Goal: Information Seeking & Learning: Check status

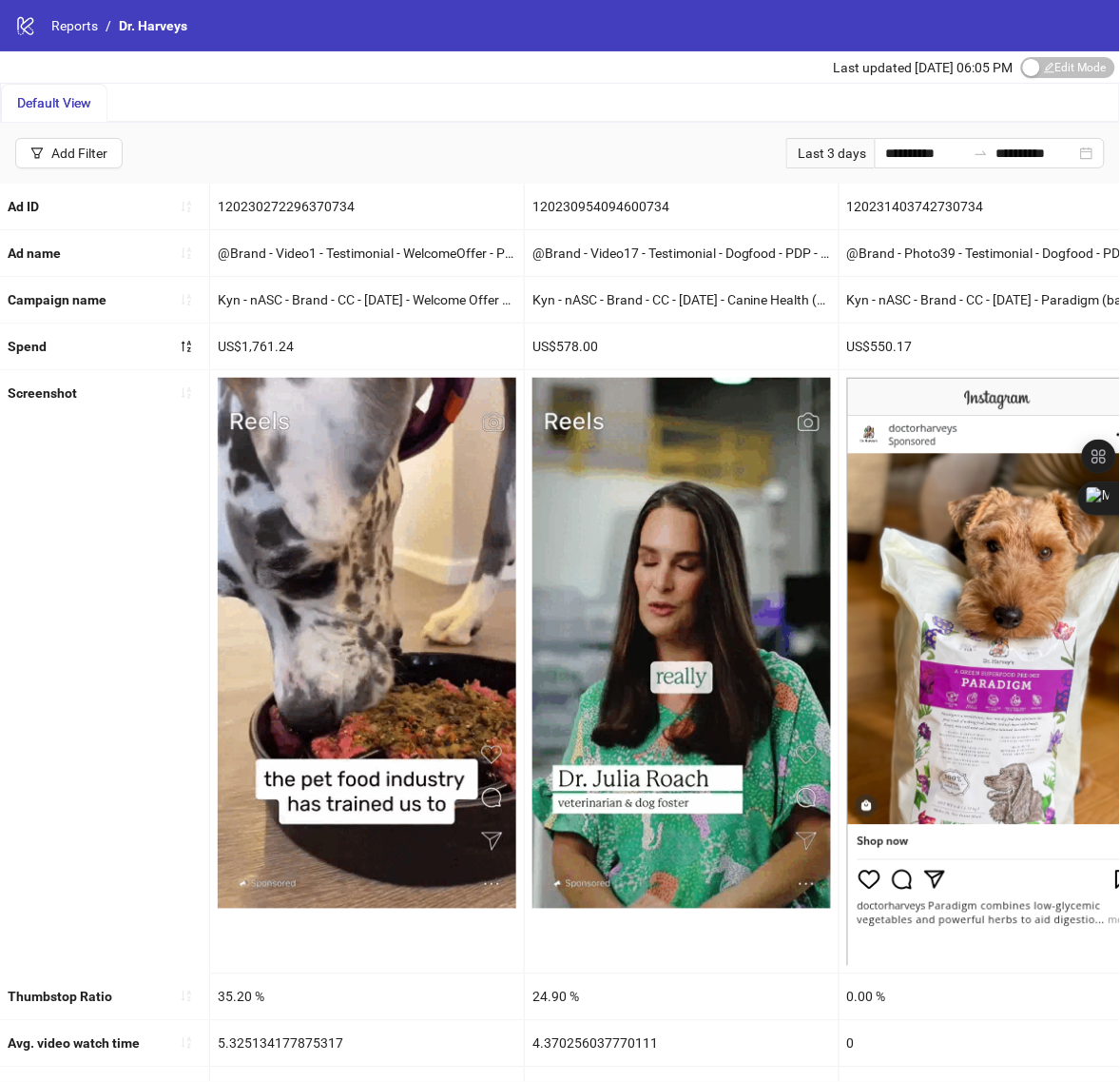
click at [800, 153] on div "Last 3 days" at bounding box center [831, 152] width 88 height 30
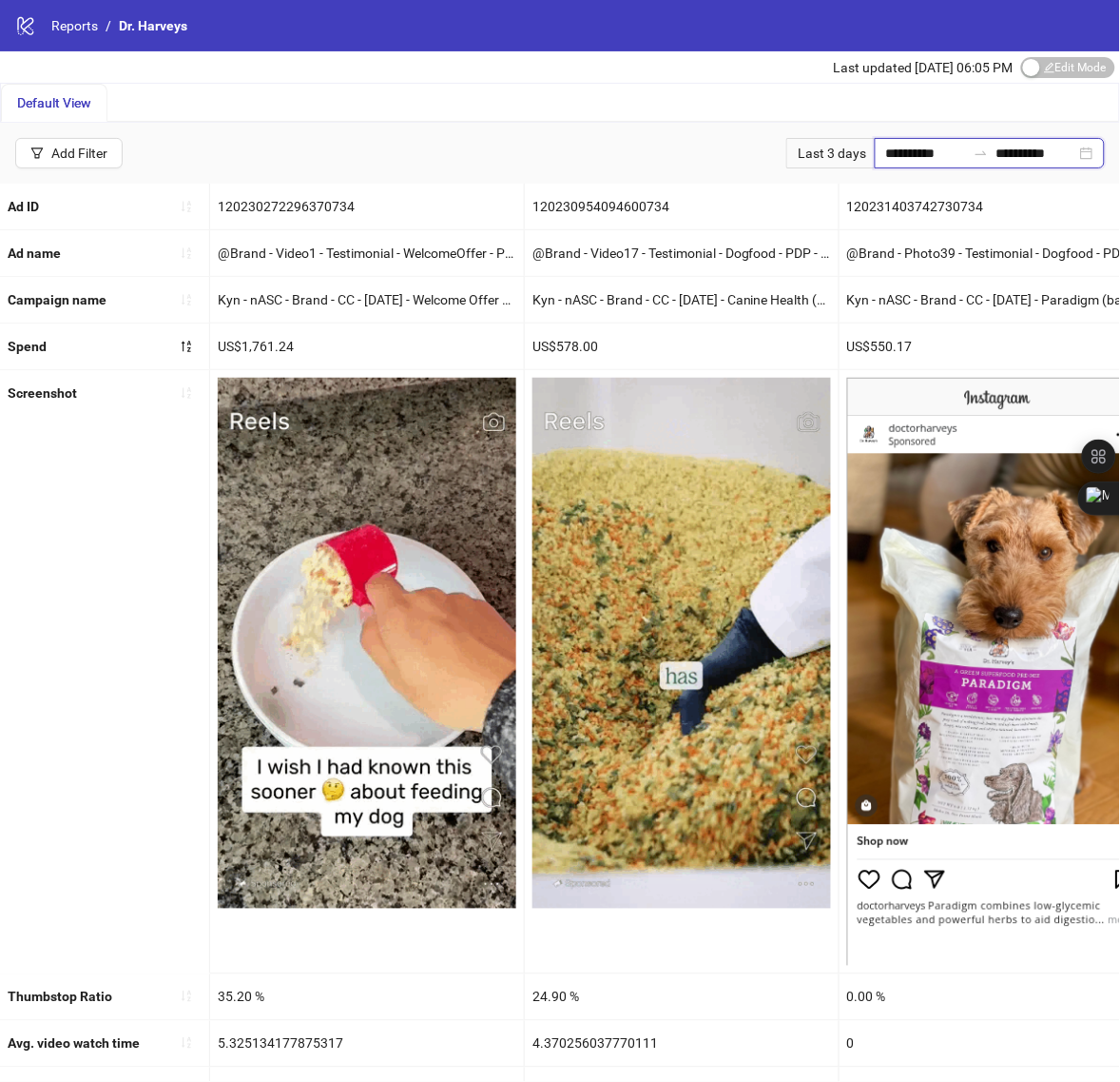
click at [886, 155] on input "**********" at bounding box center [925, 152] width 80 height 21
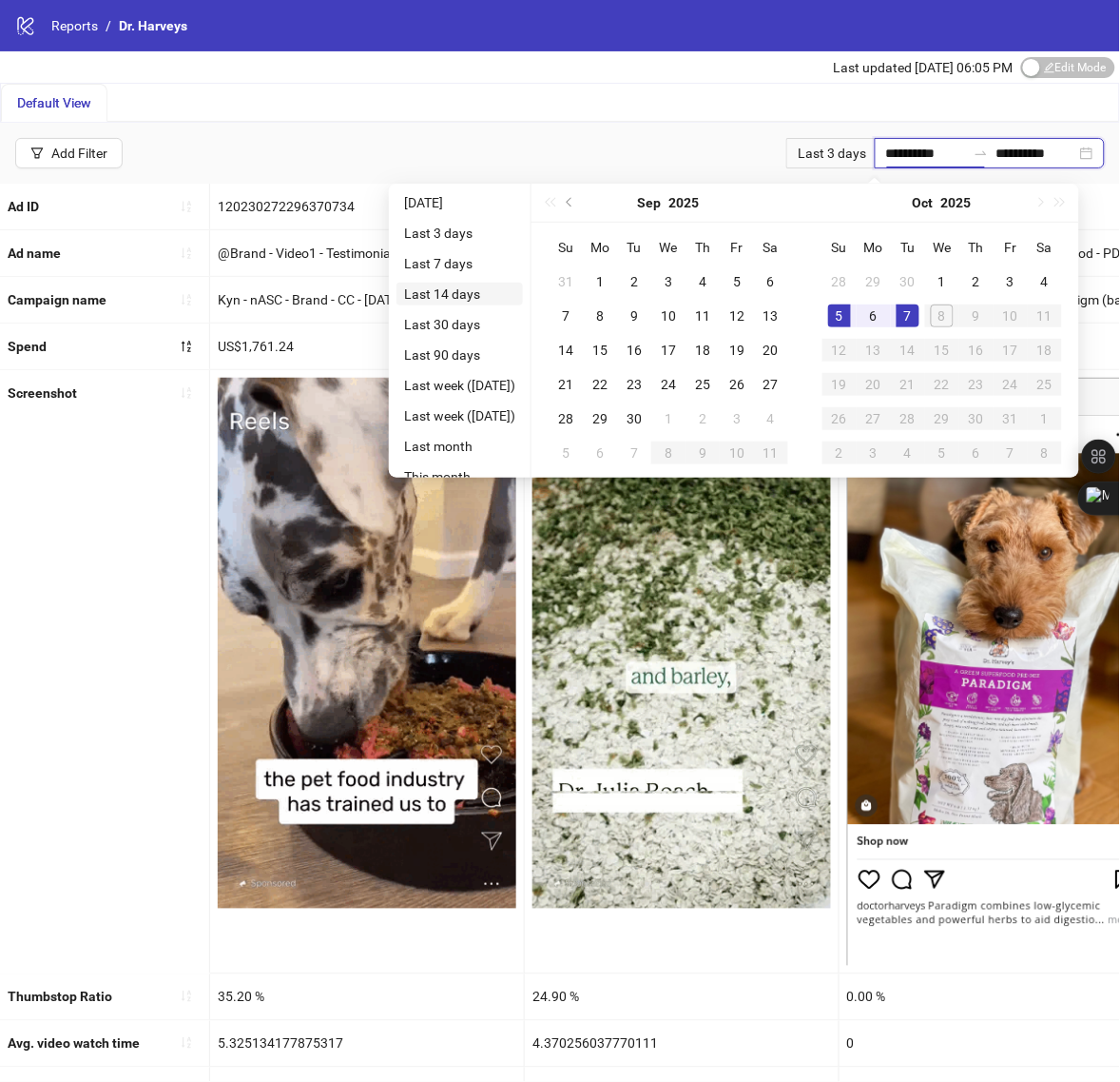
type input "**********"
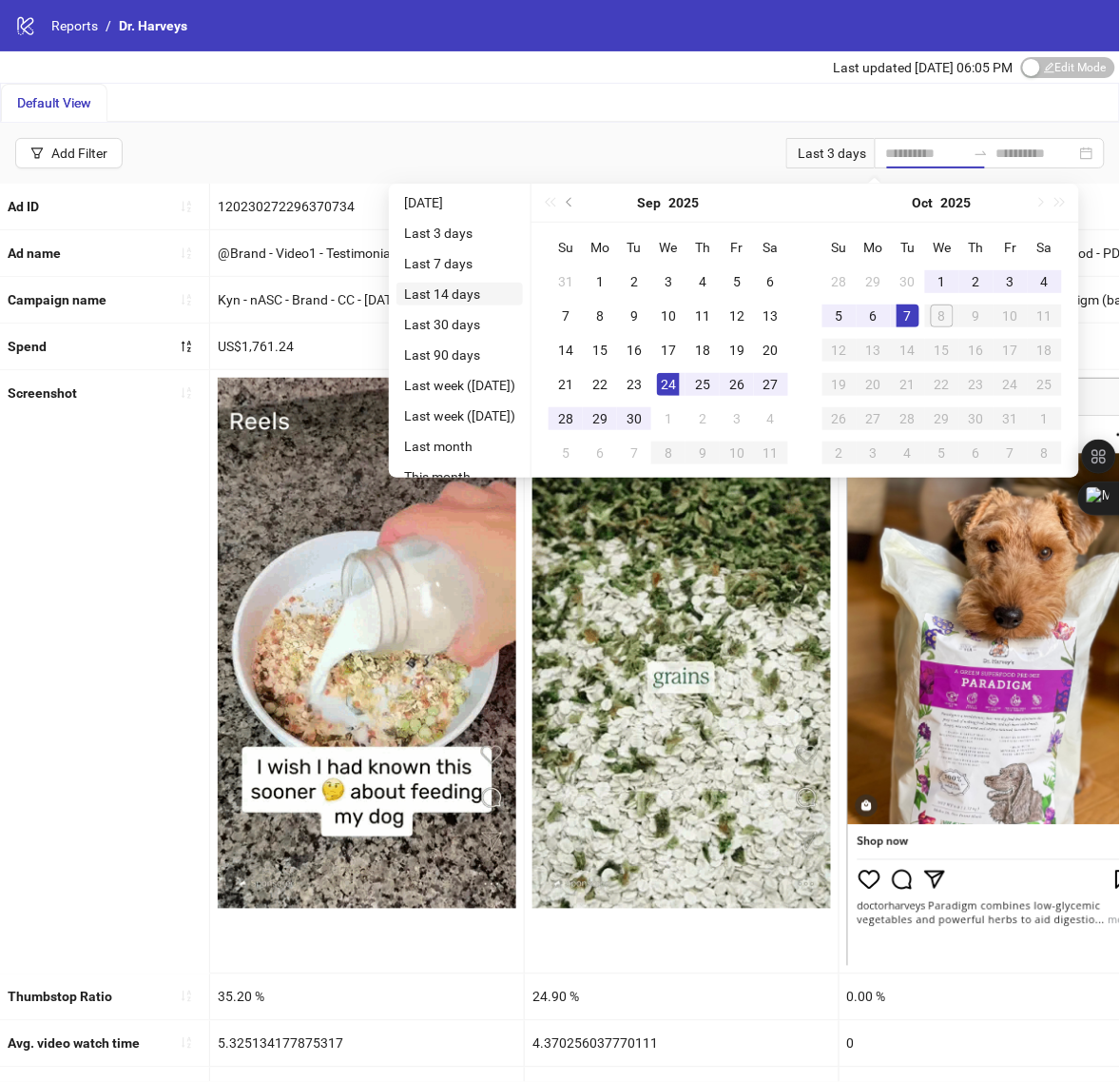
click at [468, 298] on li "Last 14 days" at bounding box center [459, 293] width 127 height 23
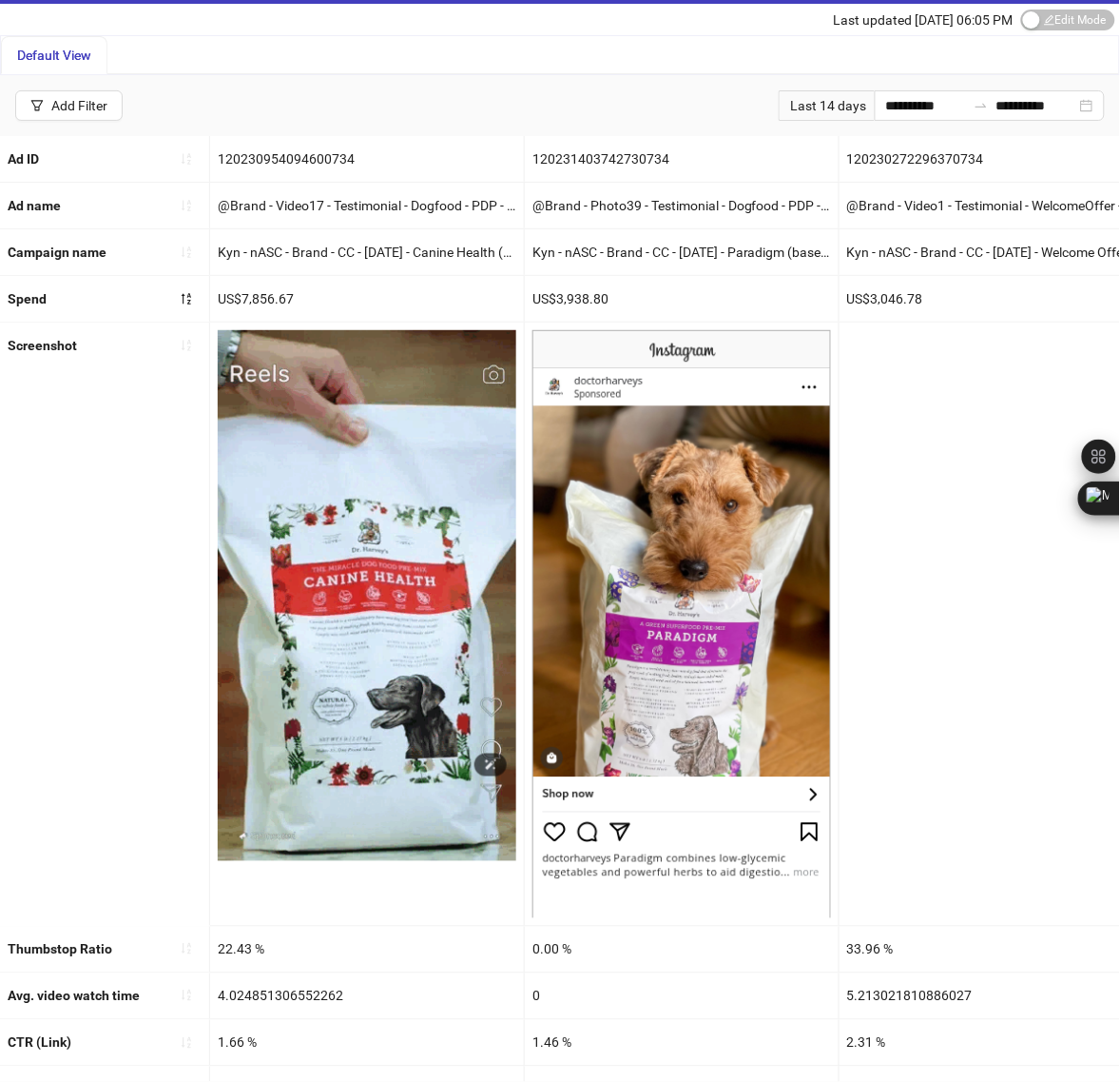
scroll to position [225, 0]
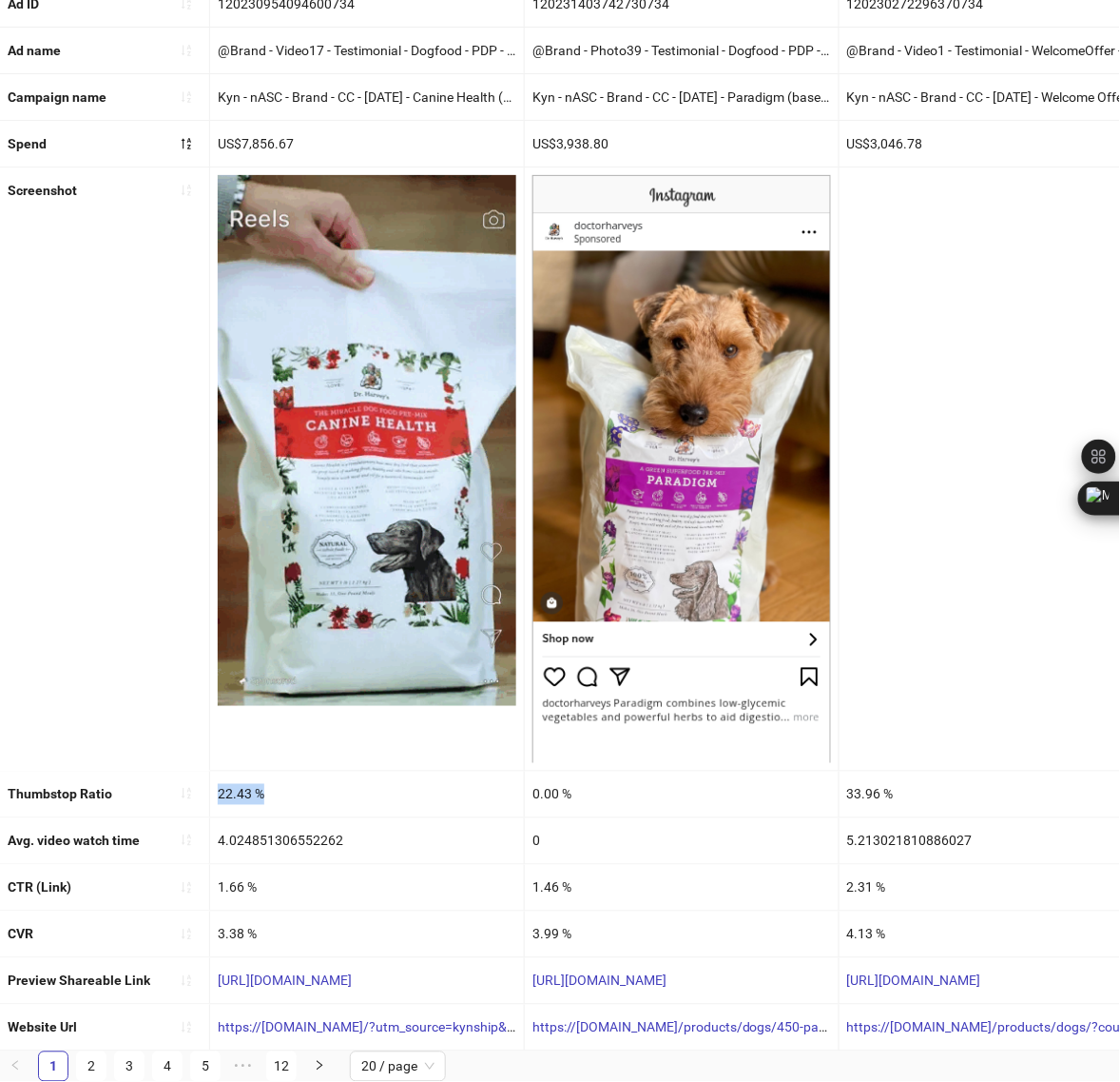
drag, startPoint x: 214, startPoint y: 772, endPoint x: 271, endPoint y: 772, distance: 57.0
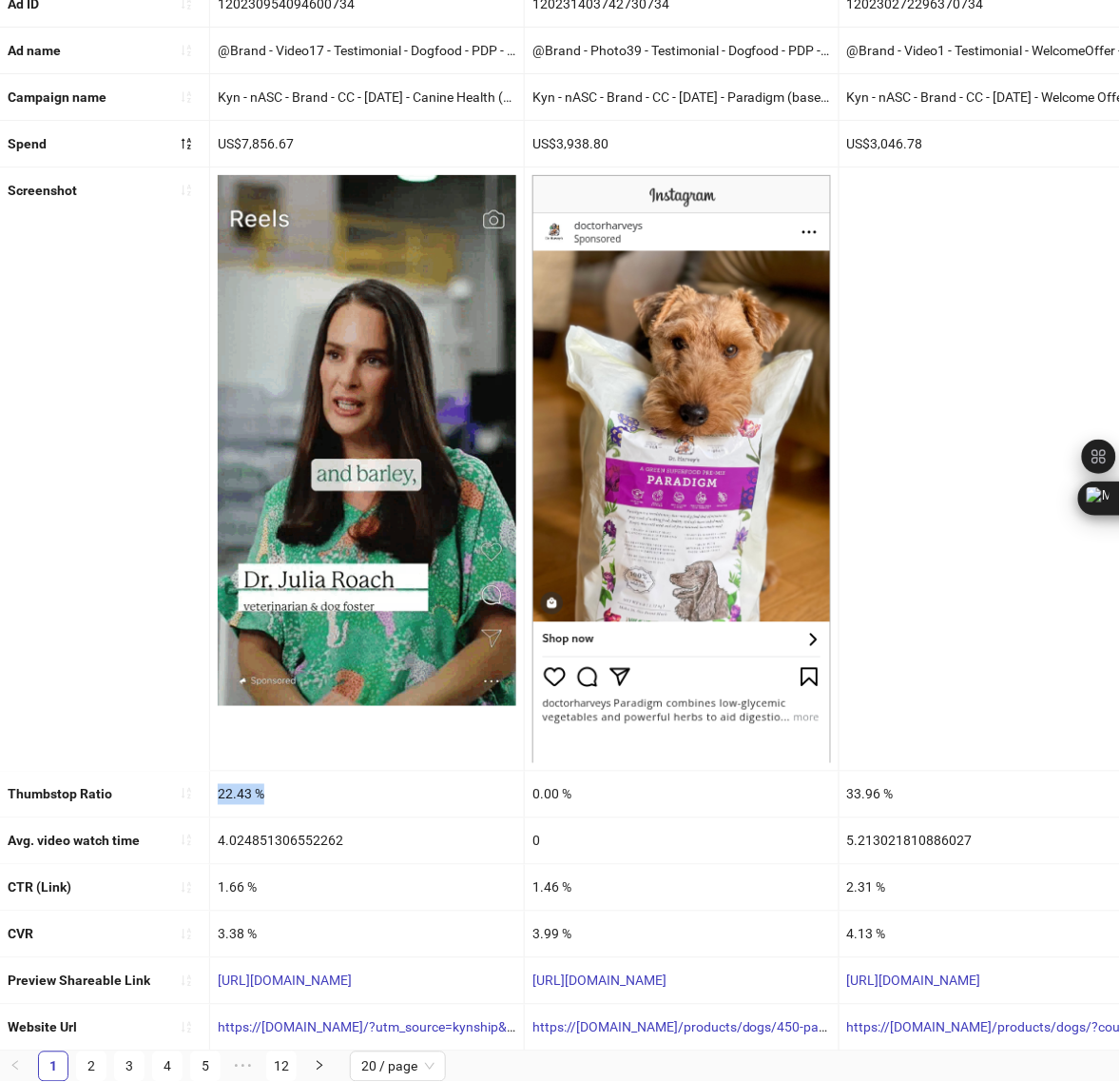
click at [271, 772] on div "22.43 %" at bounding box center [367, 794] width 314 height 45
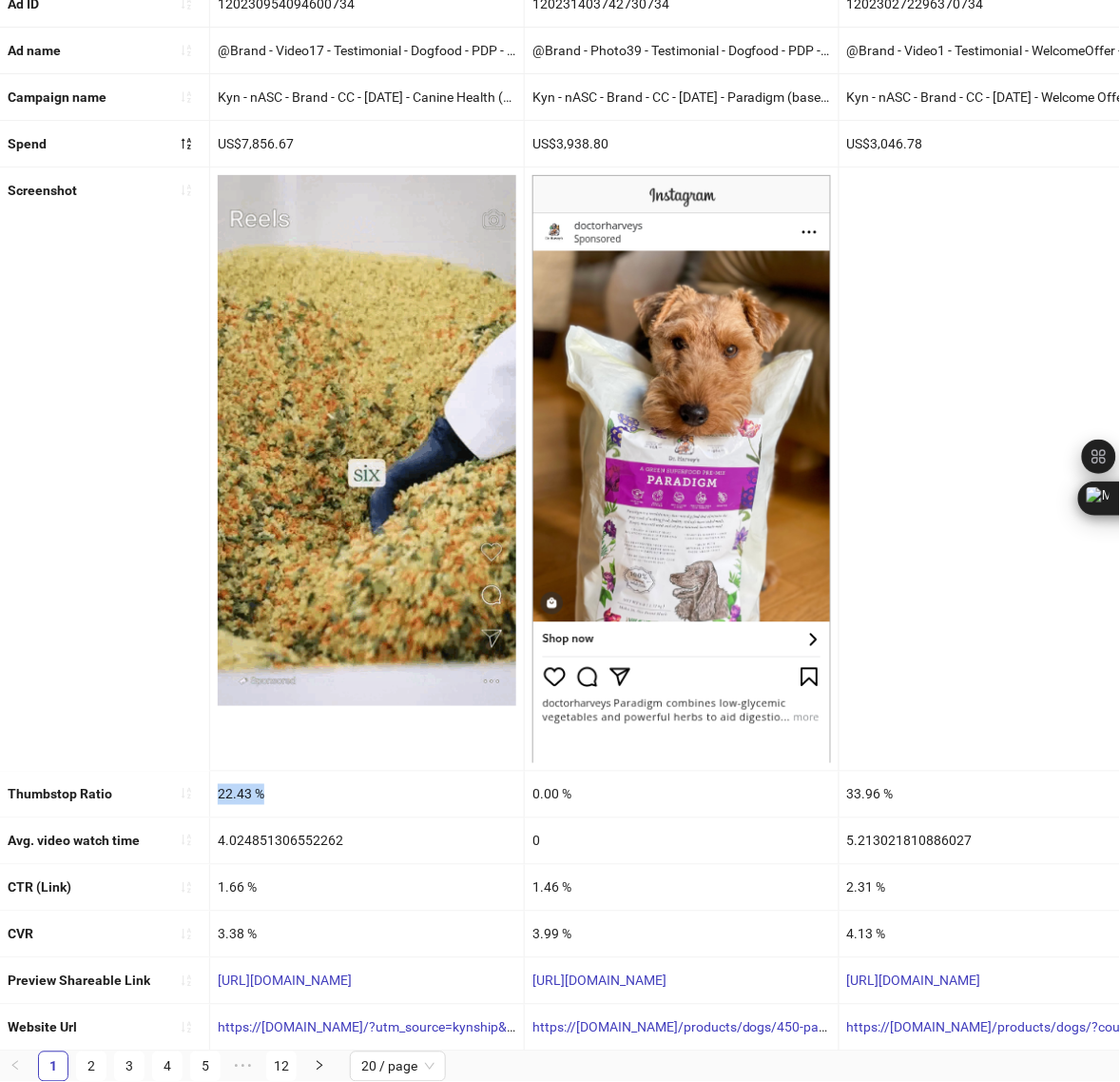
copy div "22.43 %"
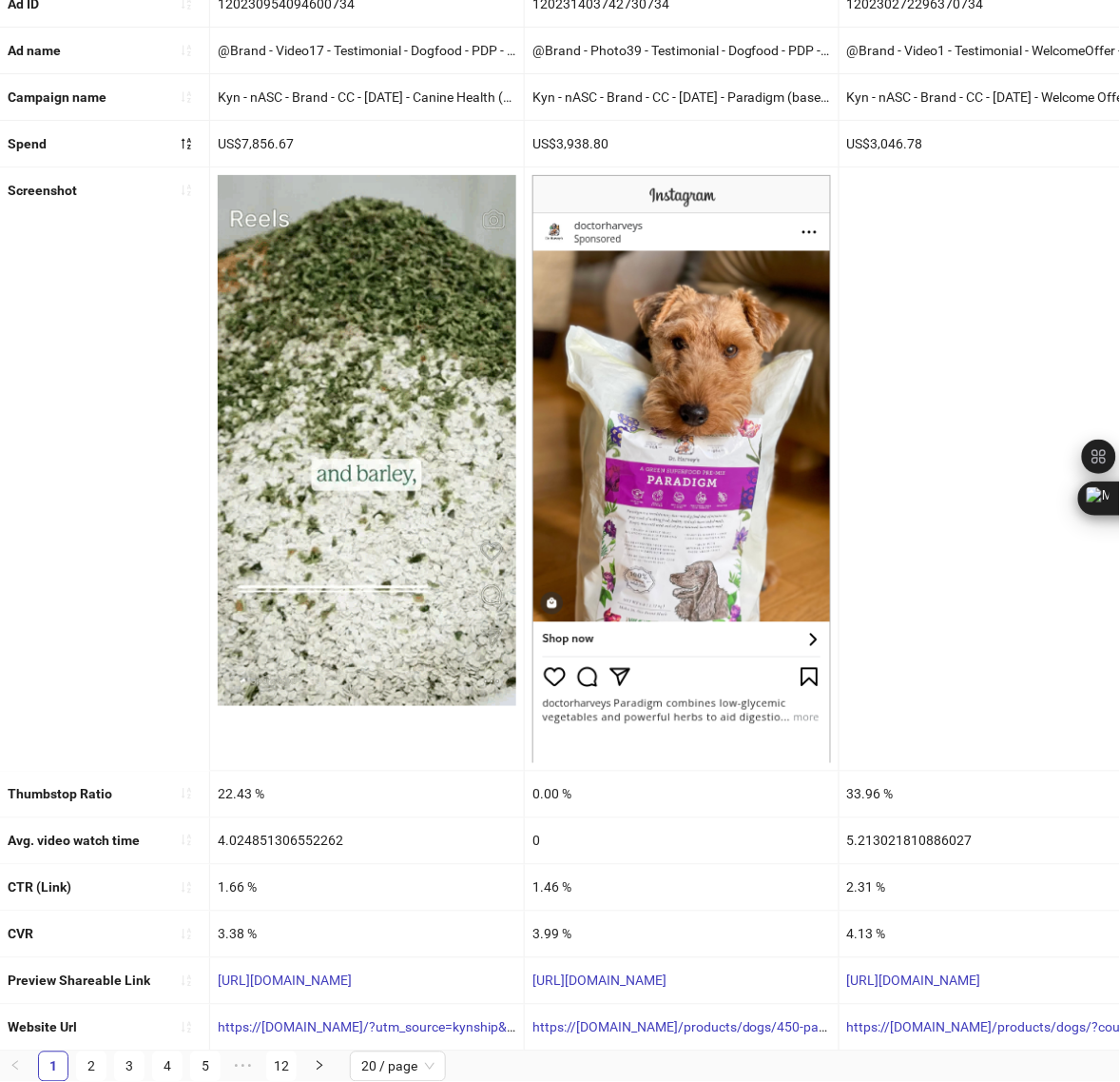
click at [264, 865] on div "1.66 %" at bounding box center [367, 887] width 314 height 45
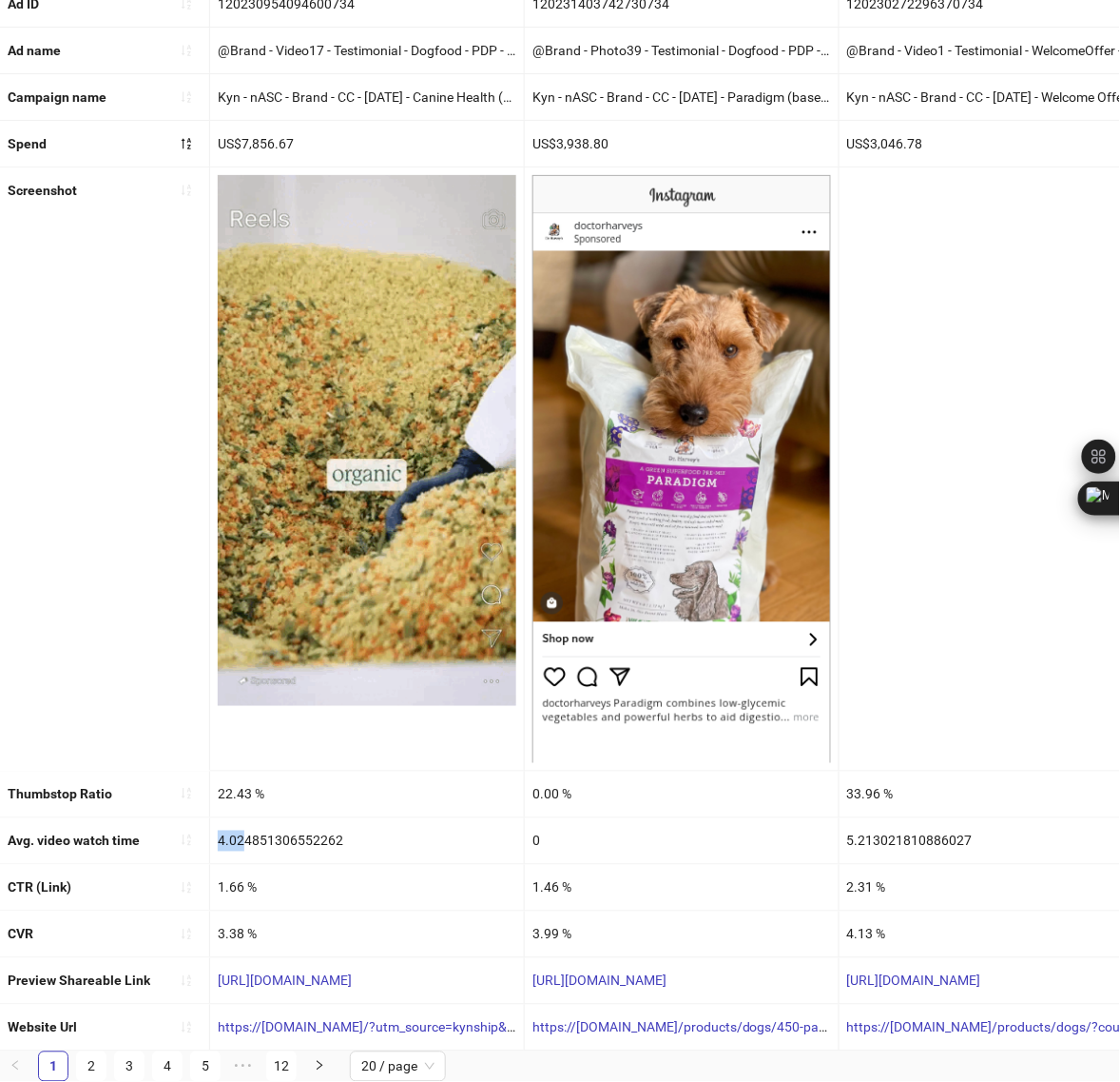
drag, startPoint x: 215, startPoint y: 821, endPoint x: 241, endPoint y: 821, distance: 26.0
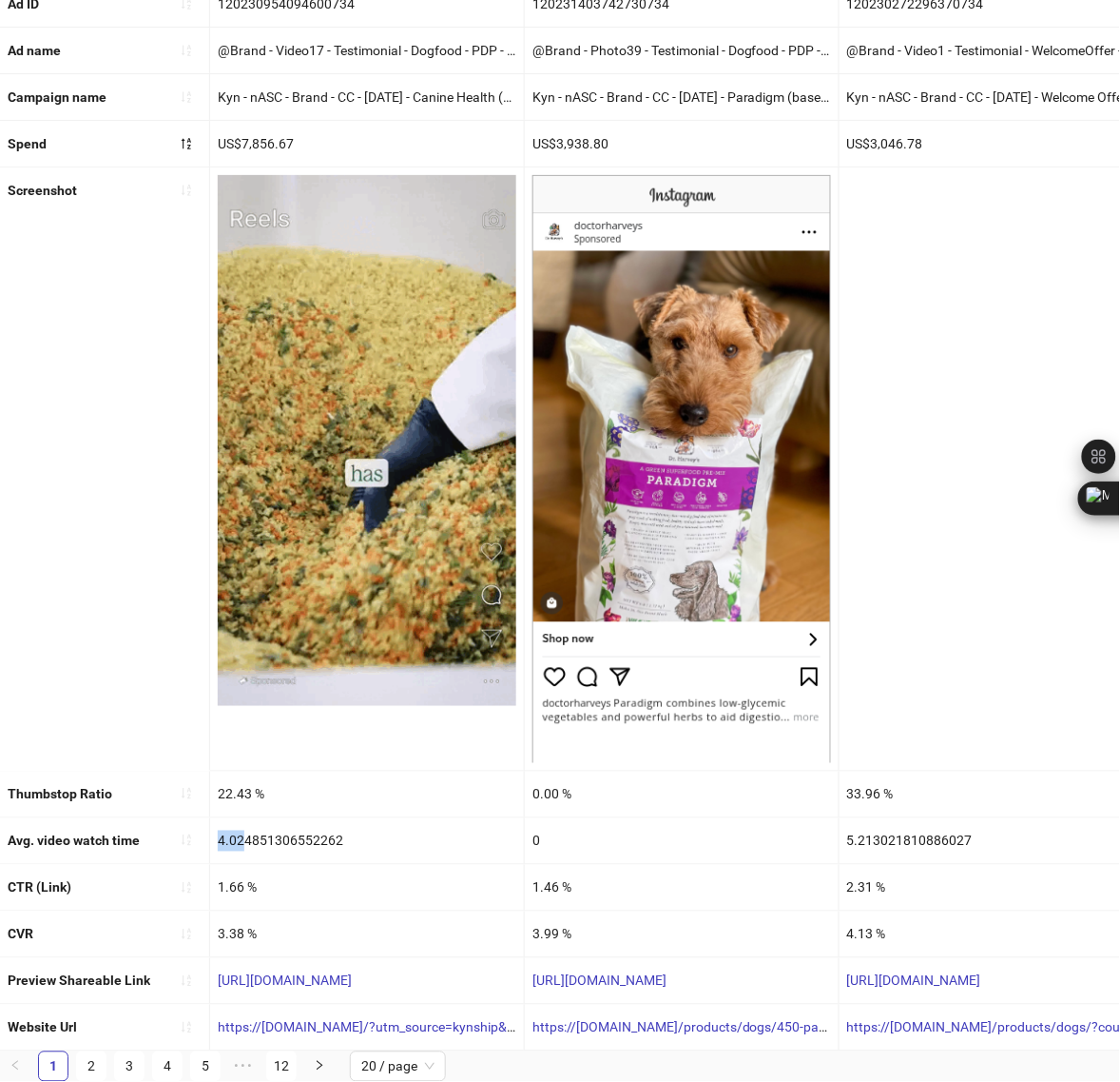
click at [241, 821] on div "4.024851306552262" at bounding box center [367, 841] width 314 height 45
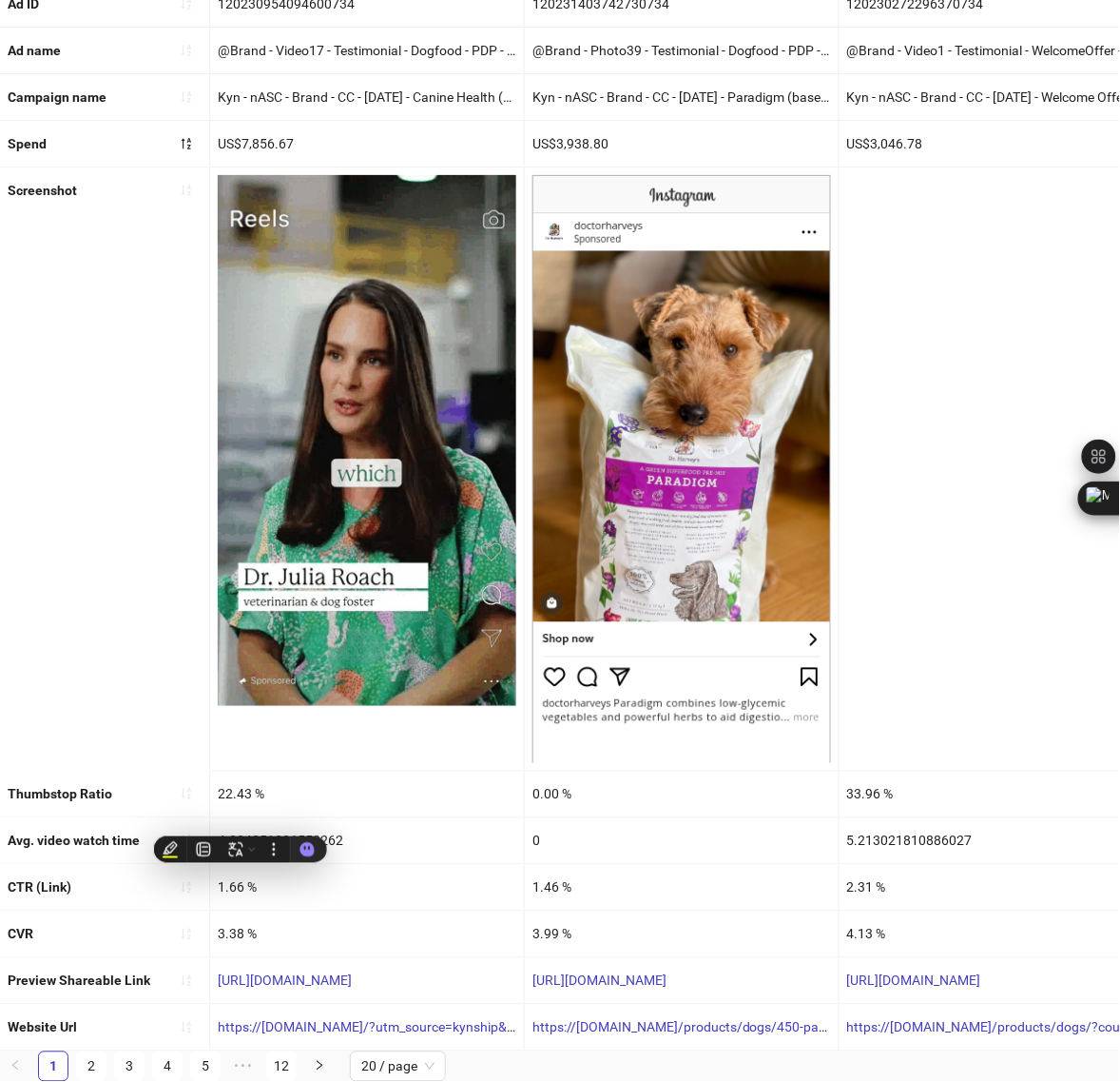
click at [382, 818] on div "4.024851306552262" at bounding box center [367, 841] width 314 height 45
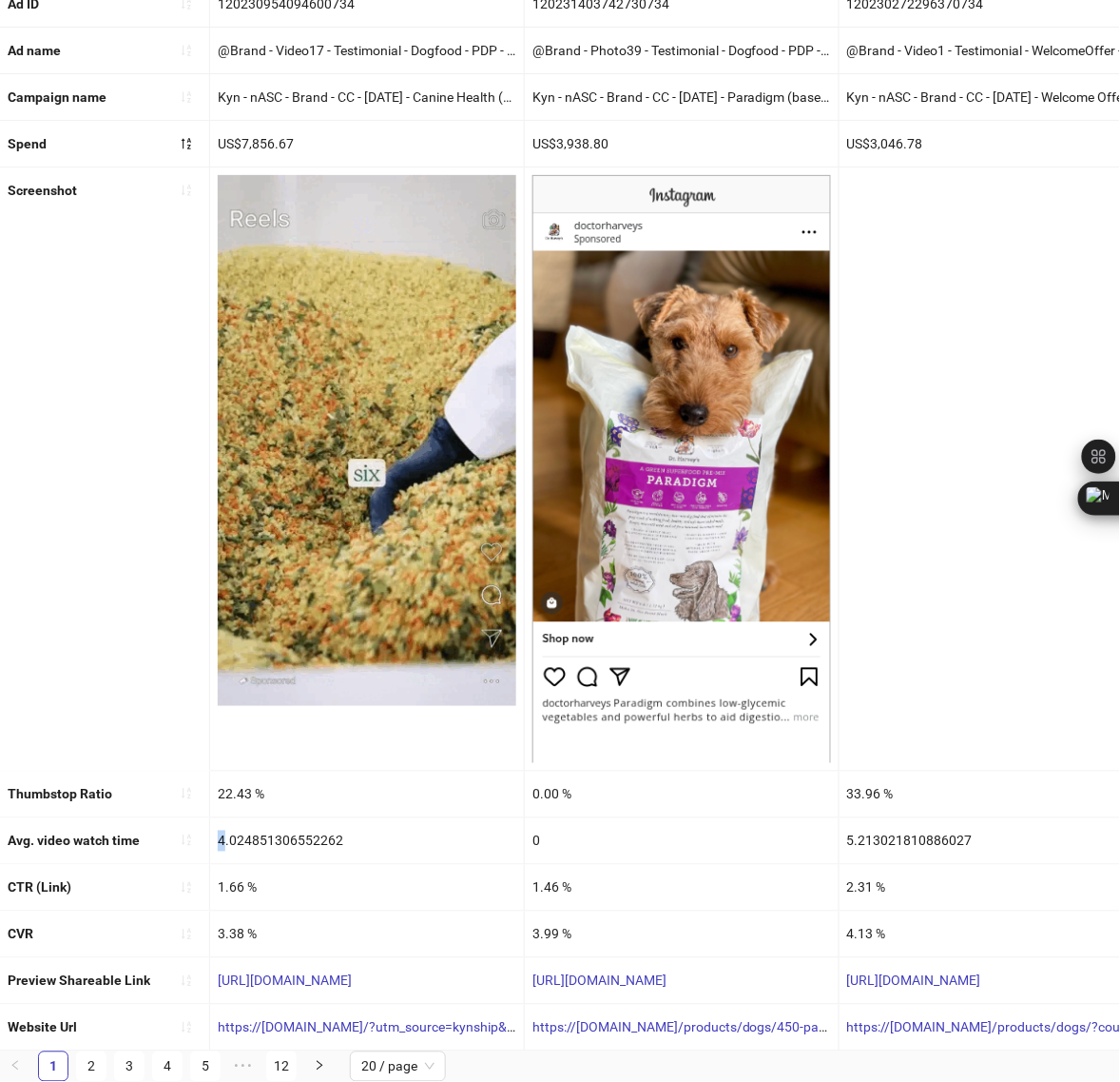
click at [225, 820] on div "4.024851306552262" at bounding box center [367, 841] width 314 height 45
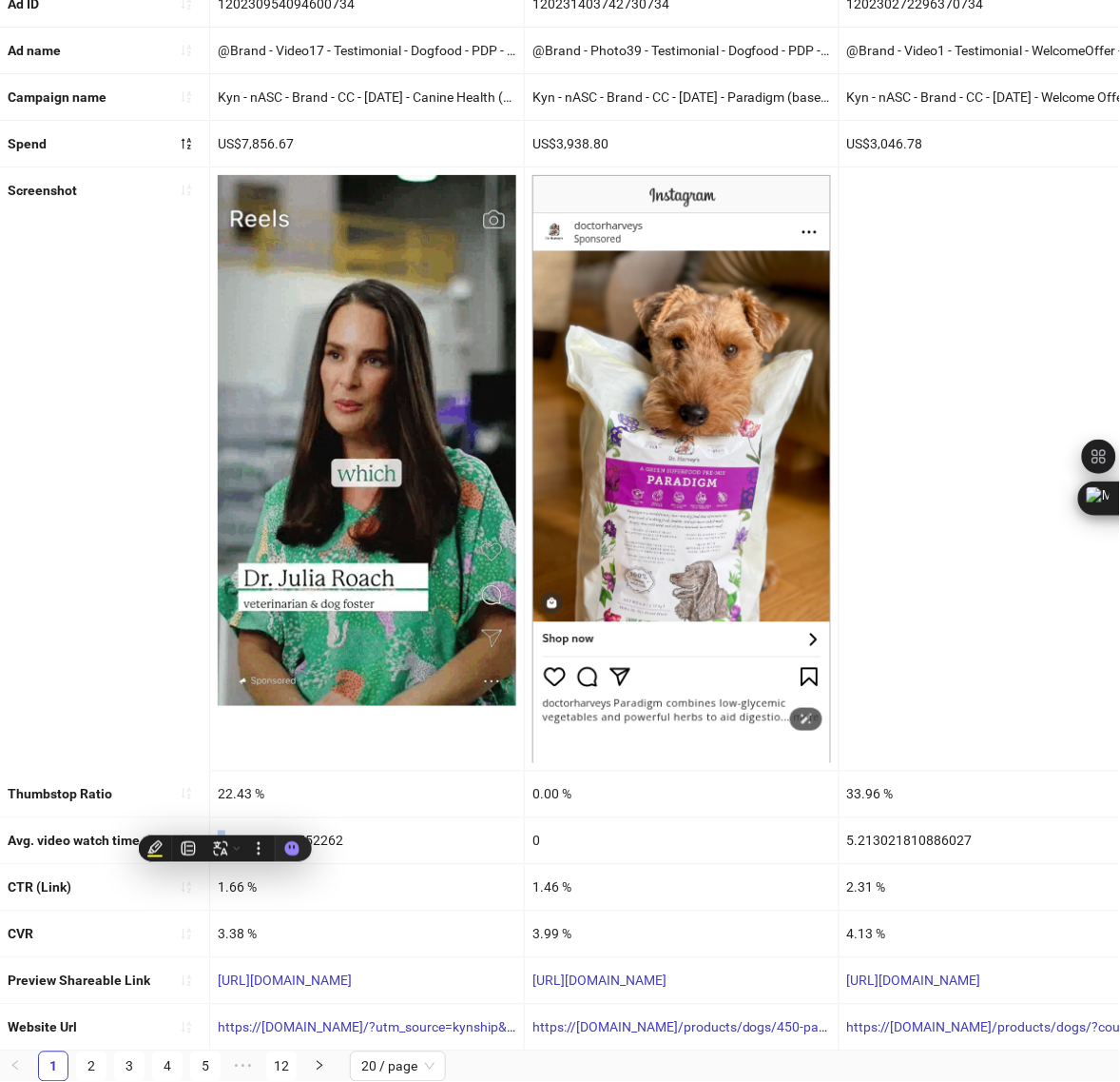
copy div "4"
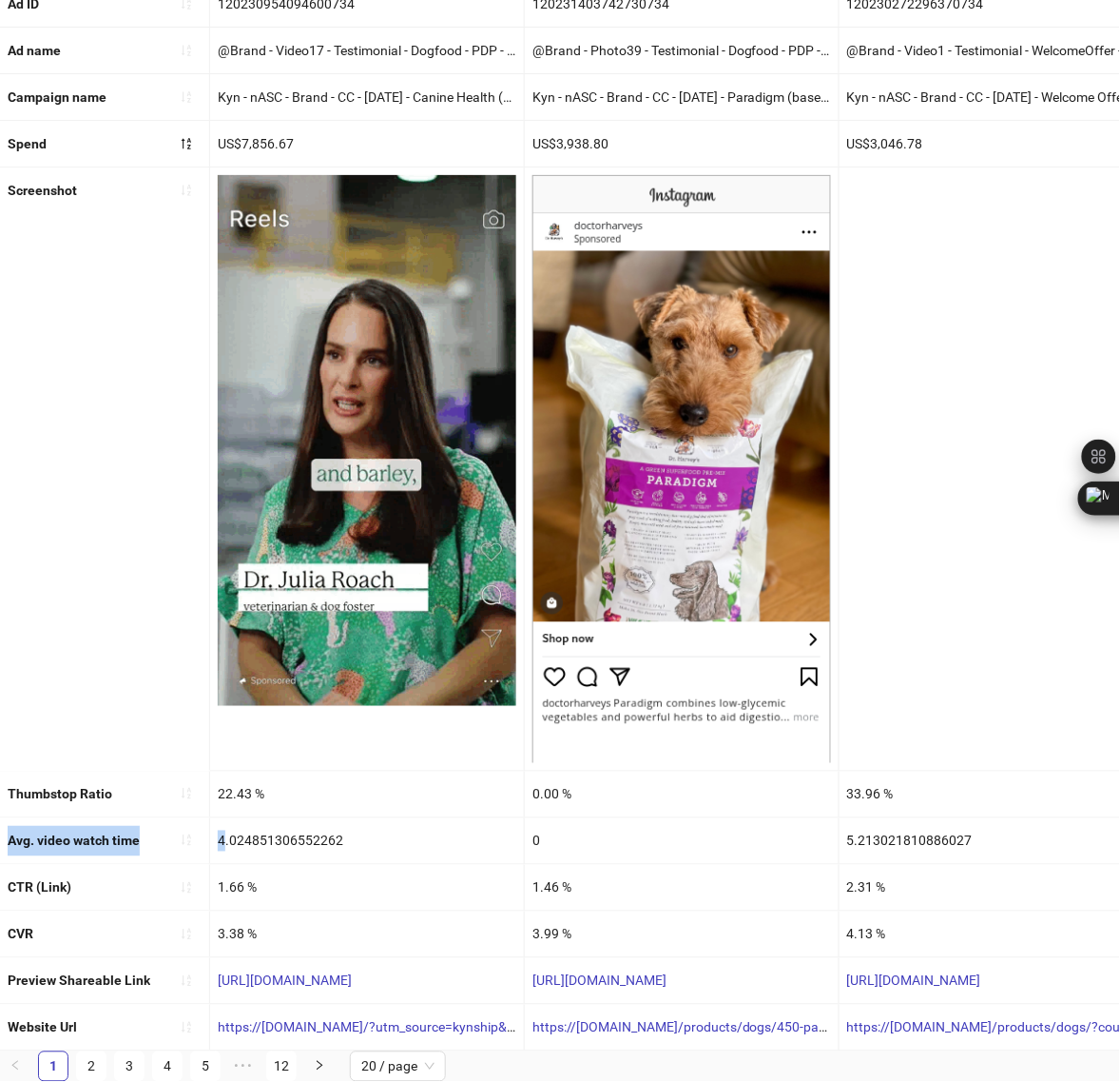
copy div "Avg. video watch time 4"
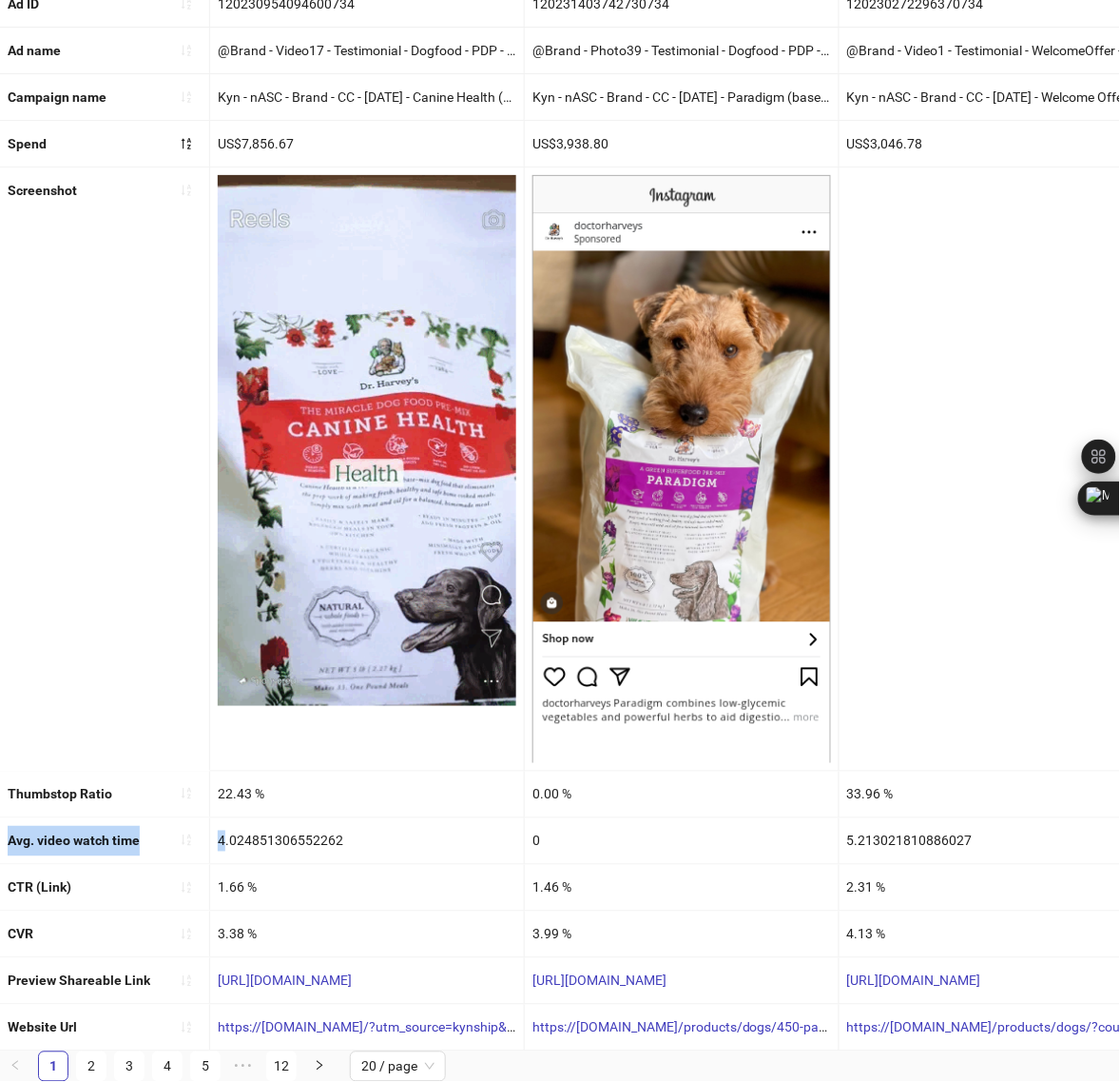
drag, startPoint x: 7, startPoint y: 823, endPoint x: 223, endPoint y: 821, distance: 216.0
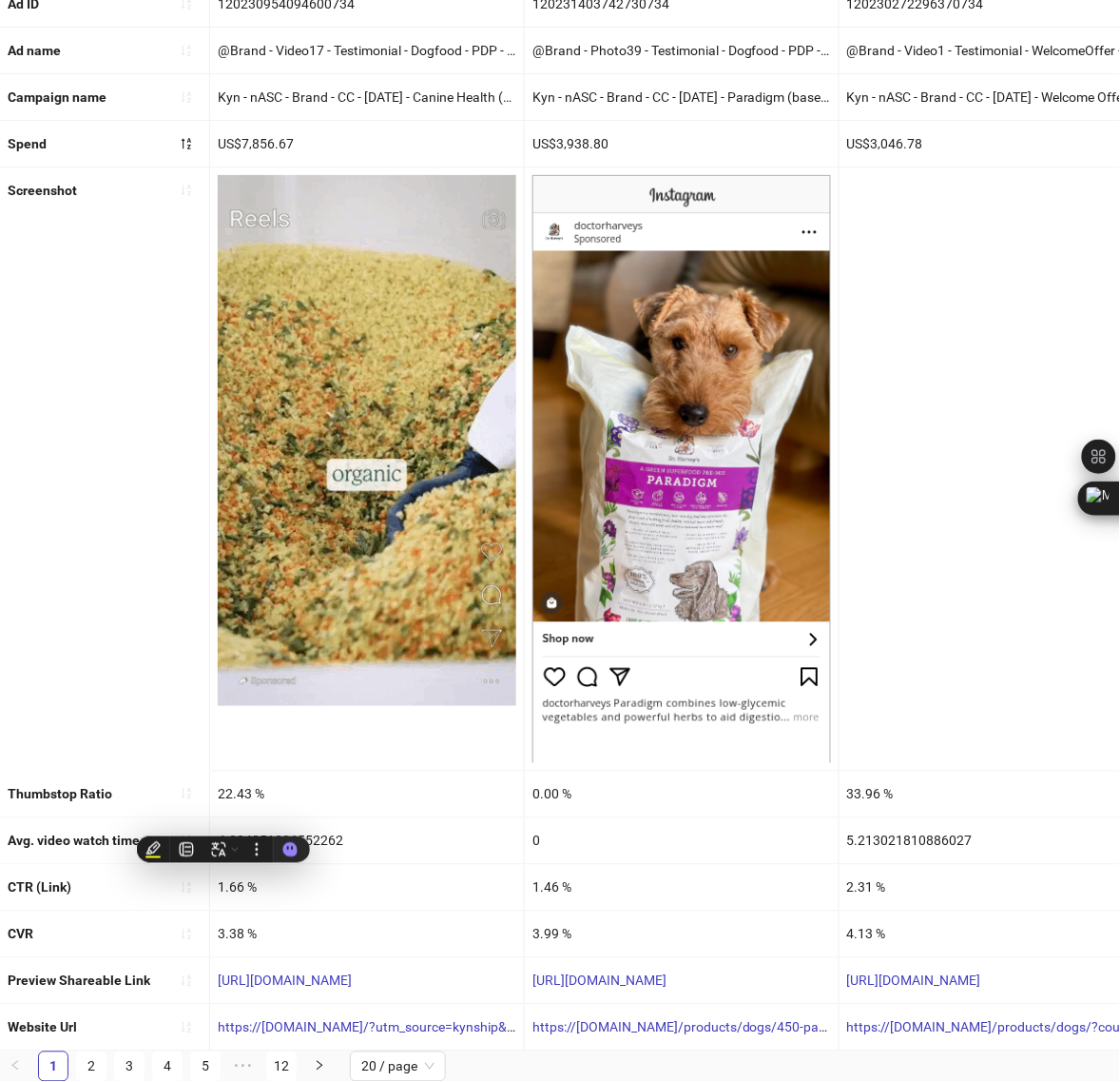
click at [340, 880] on div "1.66 %" at bounding box center [367, 887] width 314 height 45
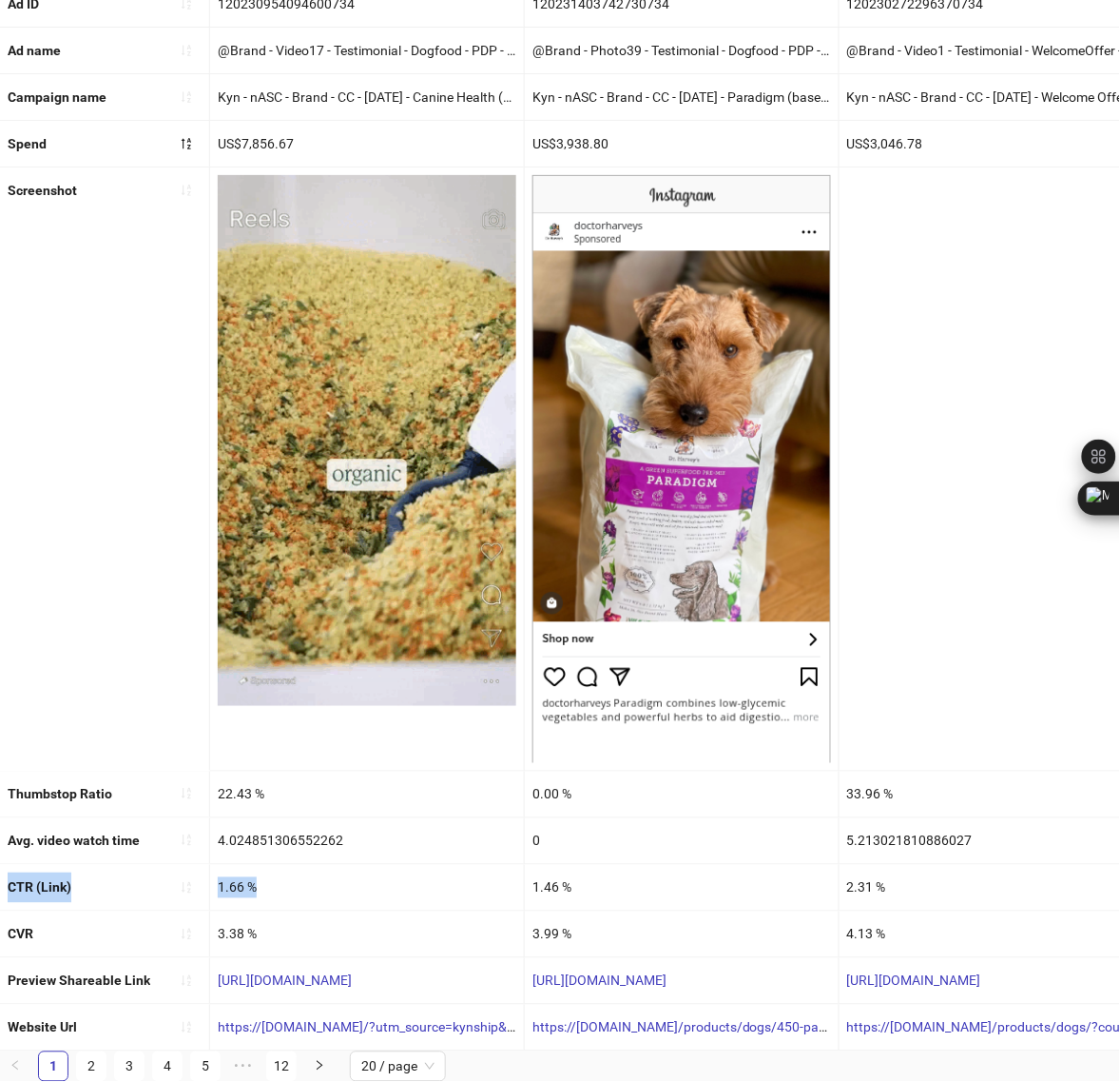
drag, startPoint x: 6, startPoint y: 869, endPoint x: 268, endPoint y: 878, distance: 262.2
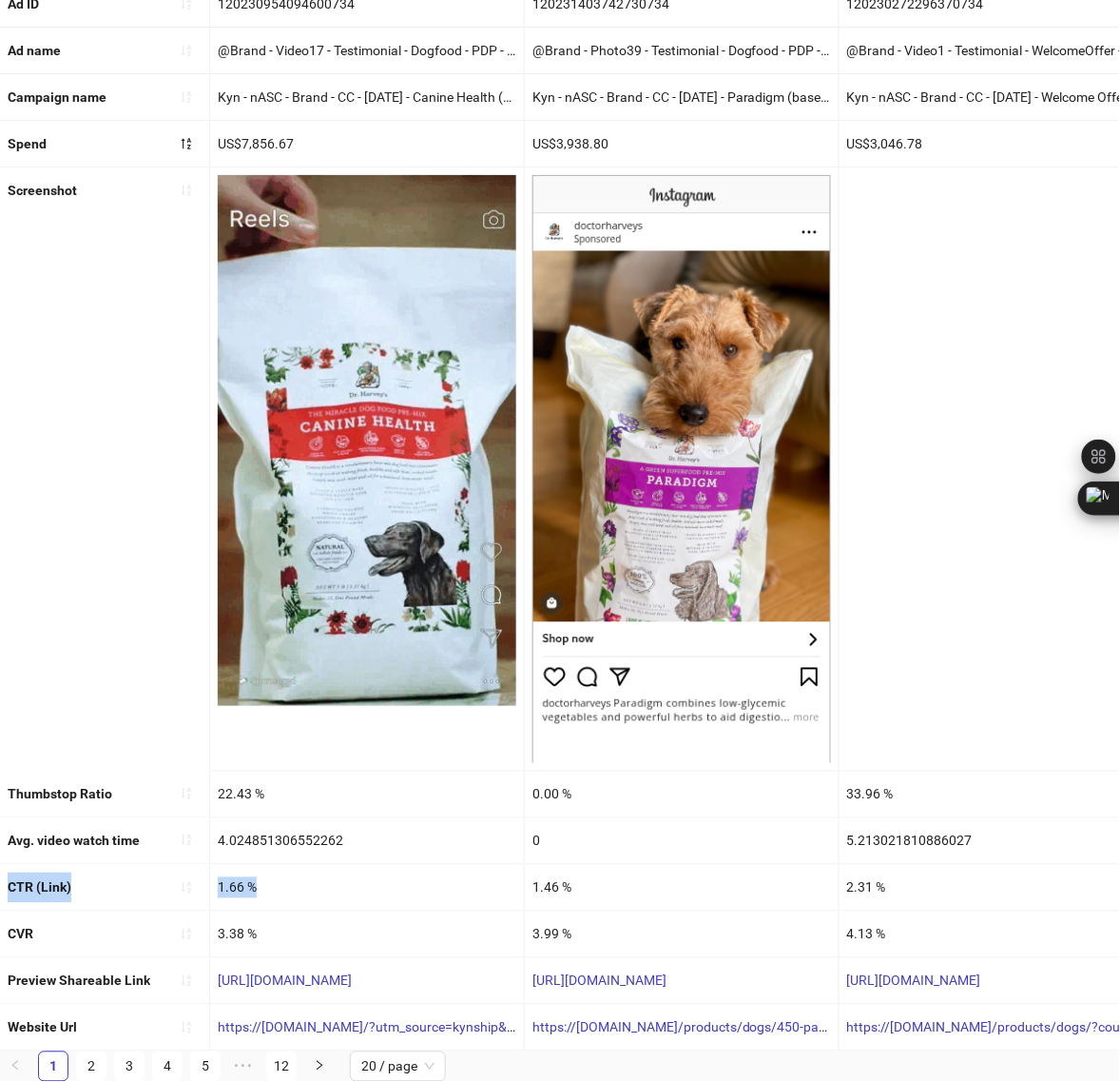
copy div "CTR (Link) 1.66 %"
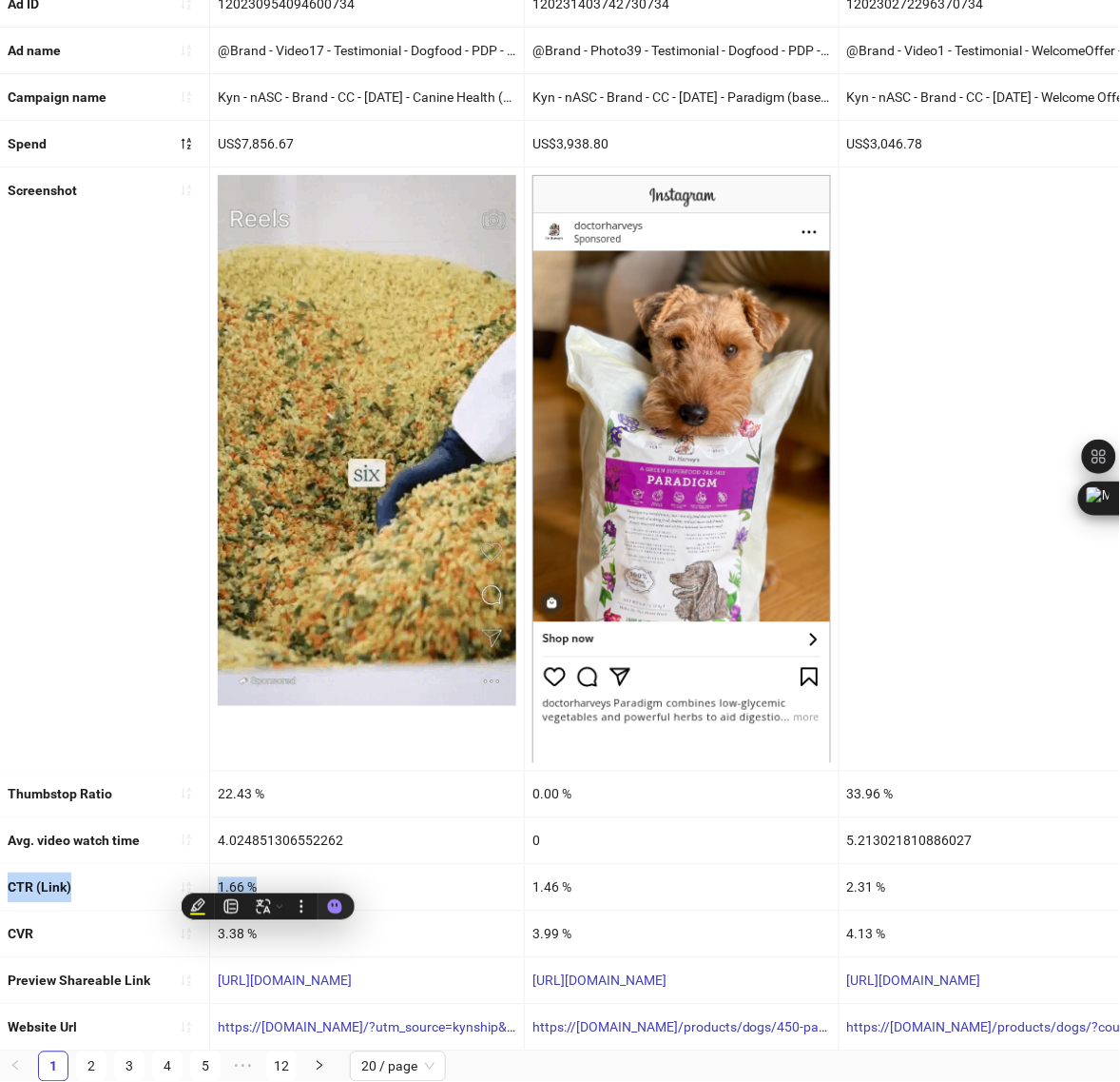
click at [399, 865] on div "1.66 %" at bounding box center [367, 887] width 314 height 45
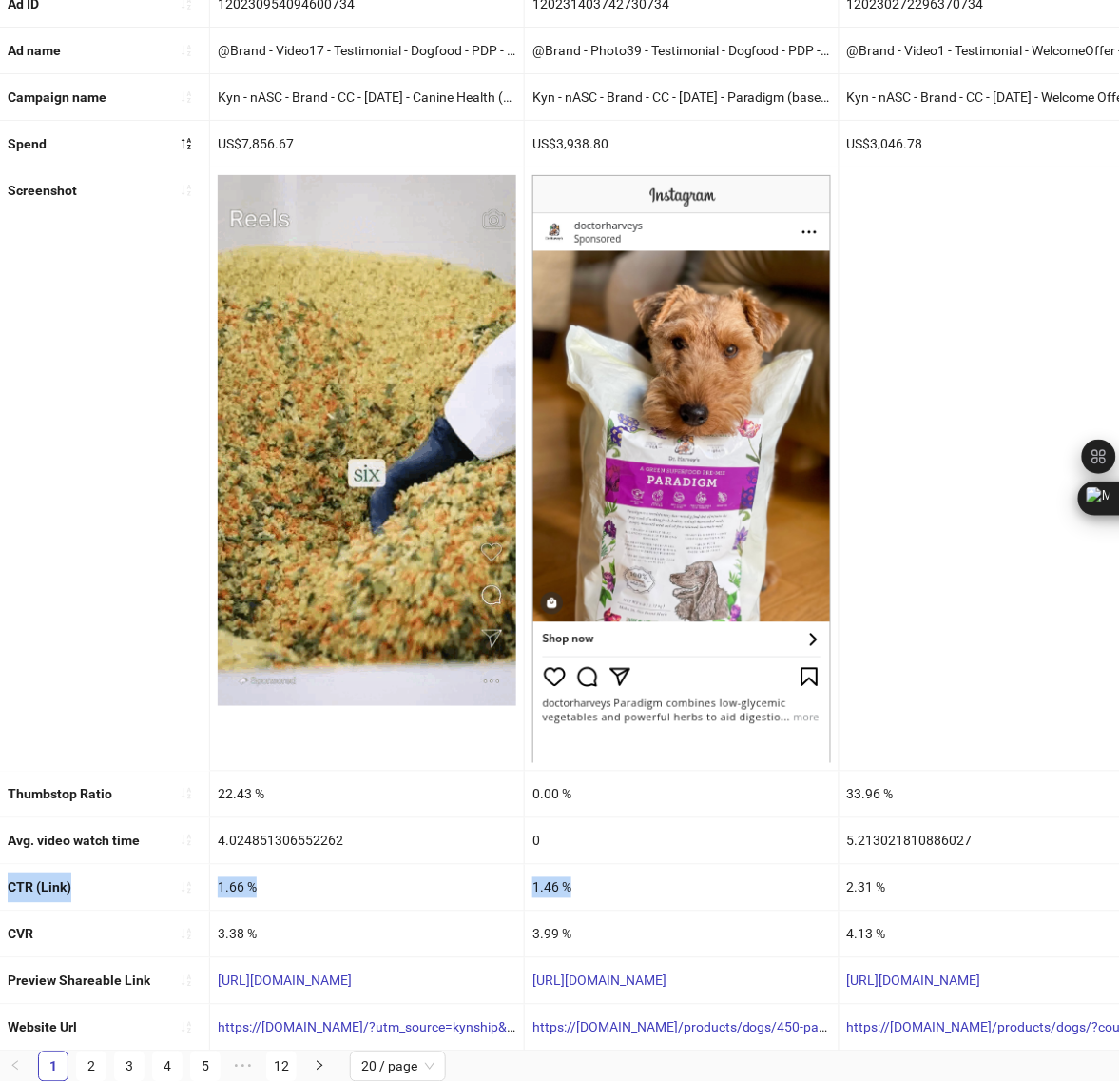
copy div "CTR (Link) 1.66 % 1.46 %"
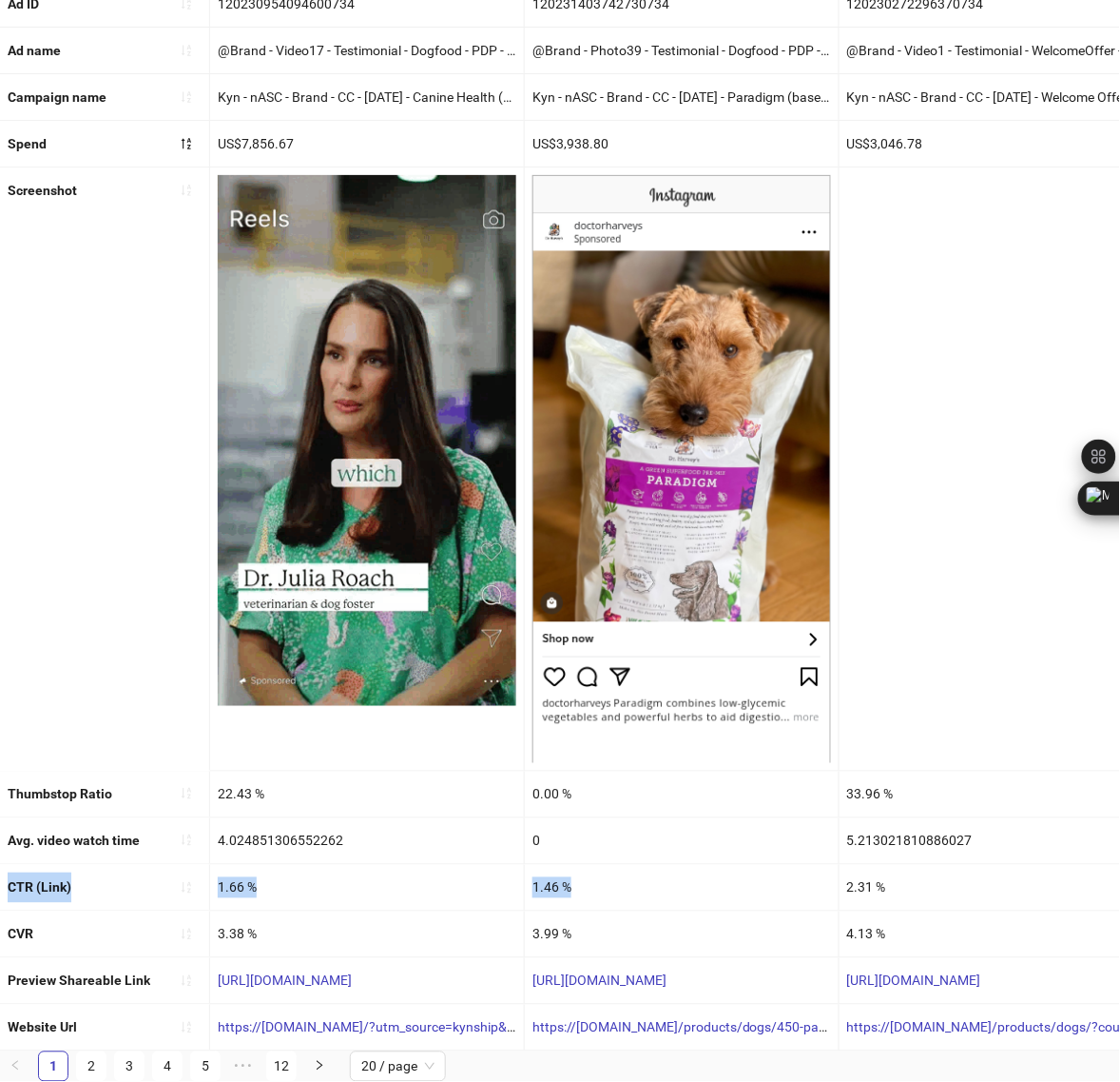
drag, startPoint x: 7, startPoint y: 871, endPoint x: 571, endPoint y: 878, distance: 564.0
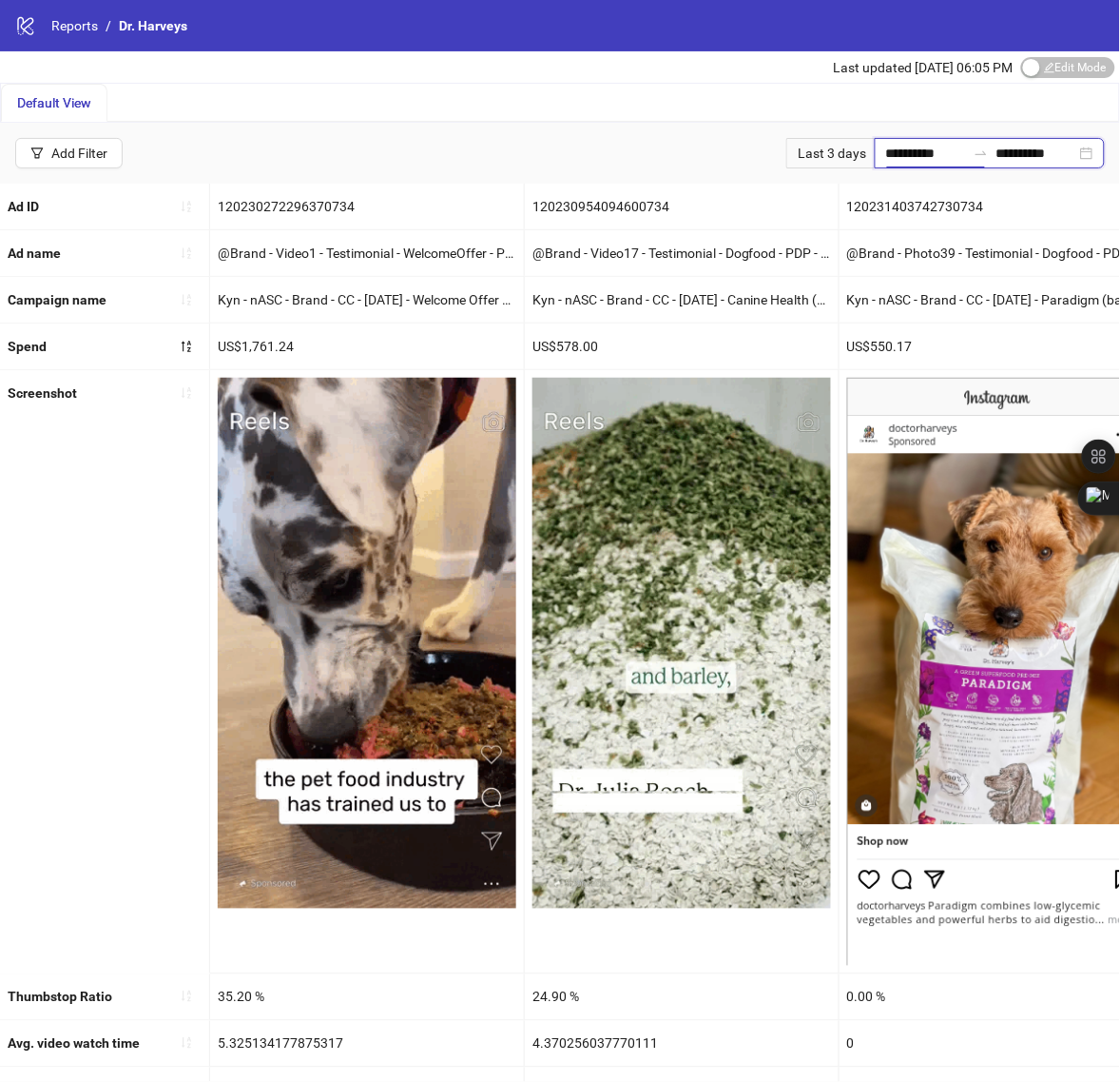
click at [886, 144] on input "**********" at bounding box center [925, 152] width 80 height 21
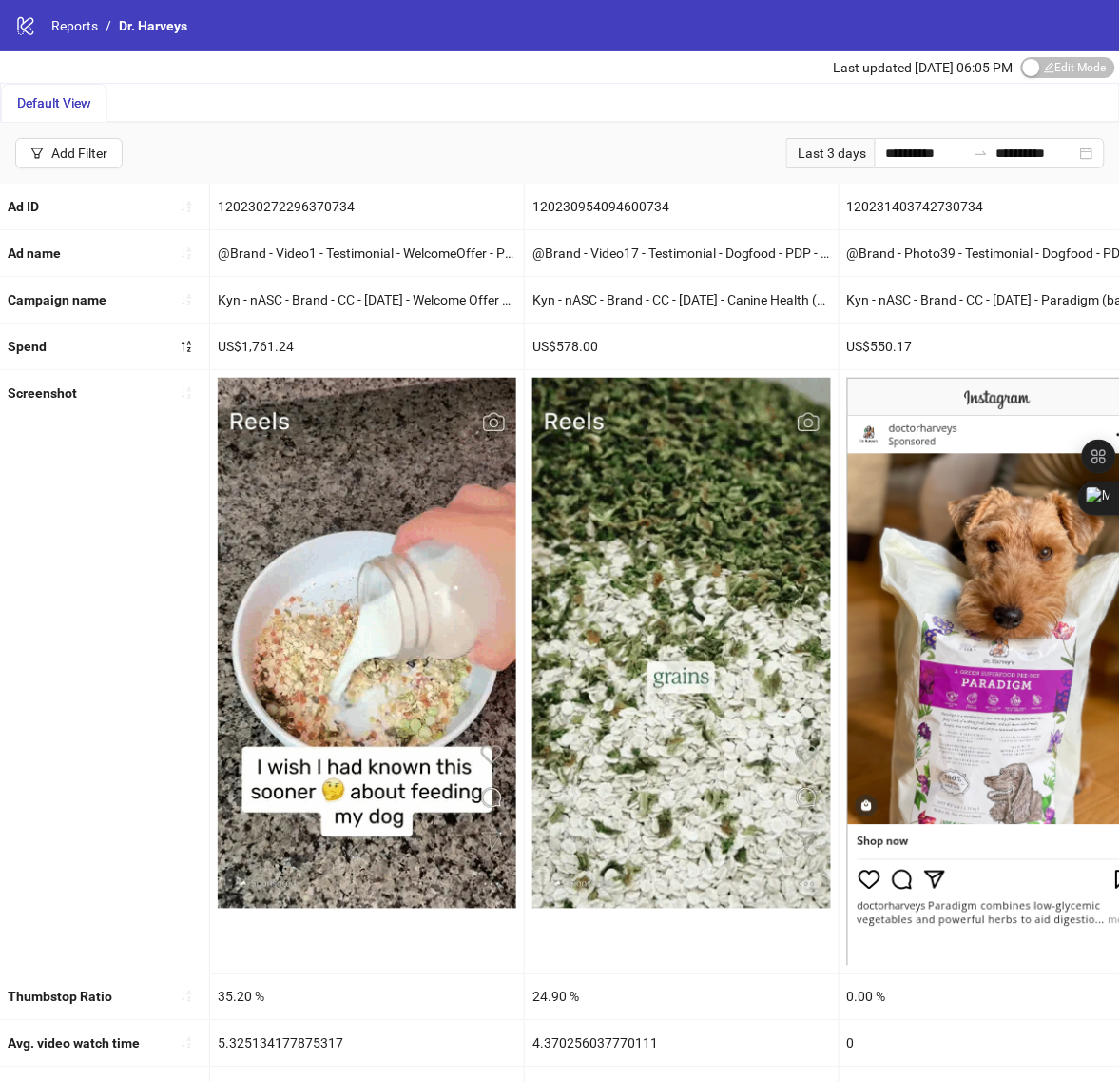
click at [797, 152] on div "Last 3 days" at bounding box center [831, 152] width 88 height 30
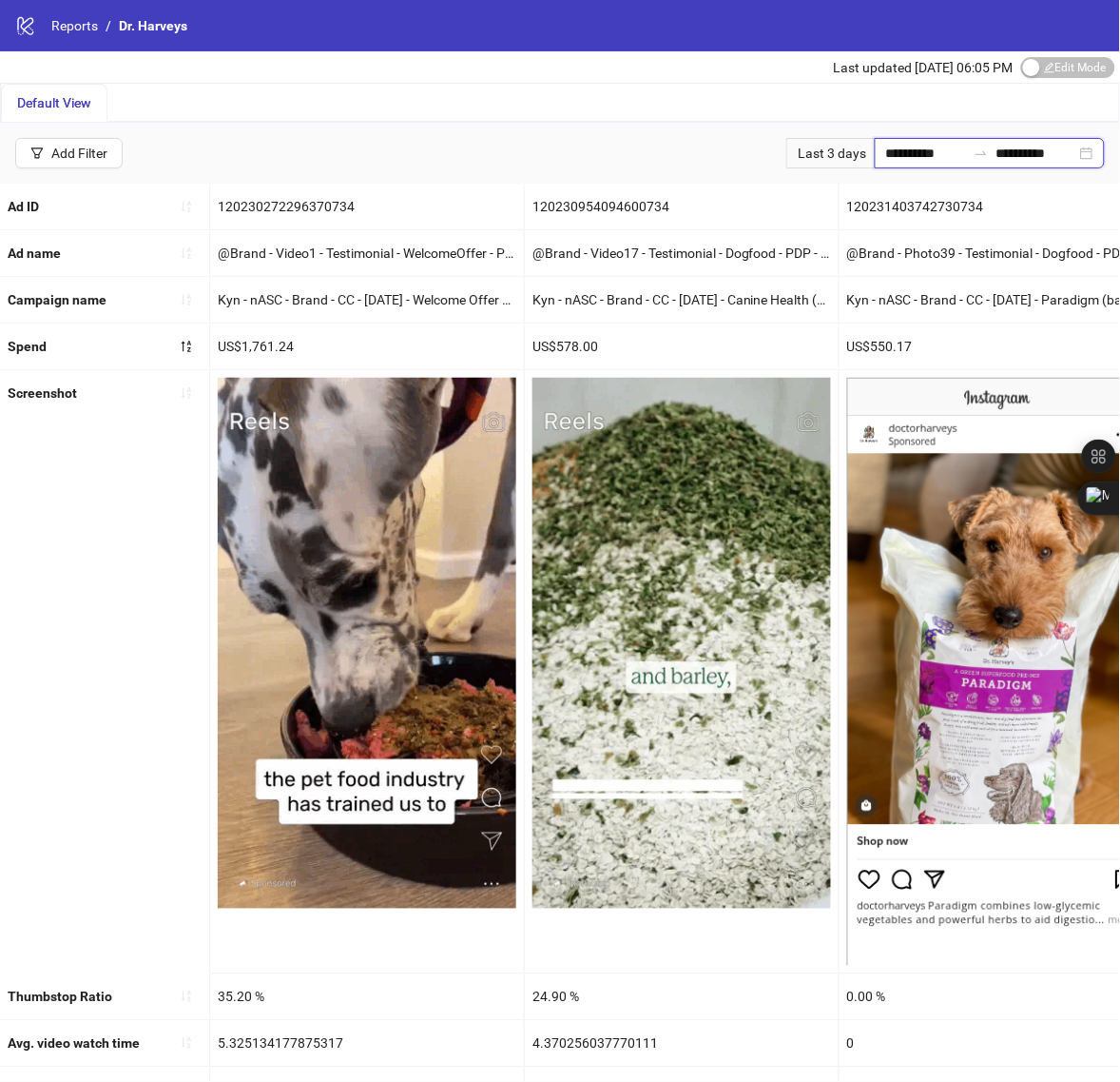
click at [886, 153] on input "**********" at bounding box center [925, 152] width 80 height 21
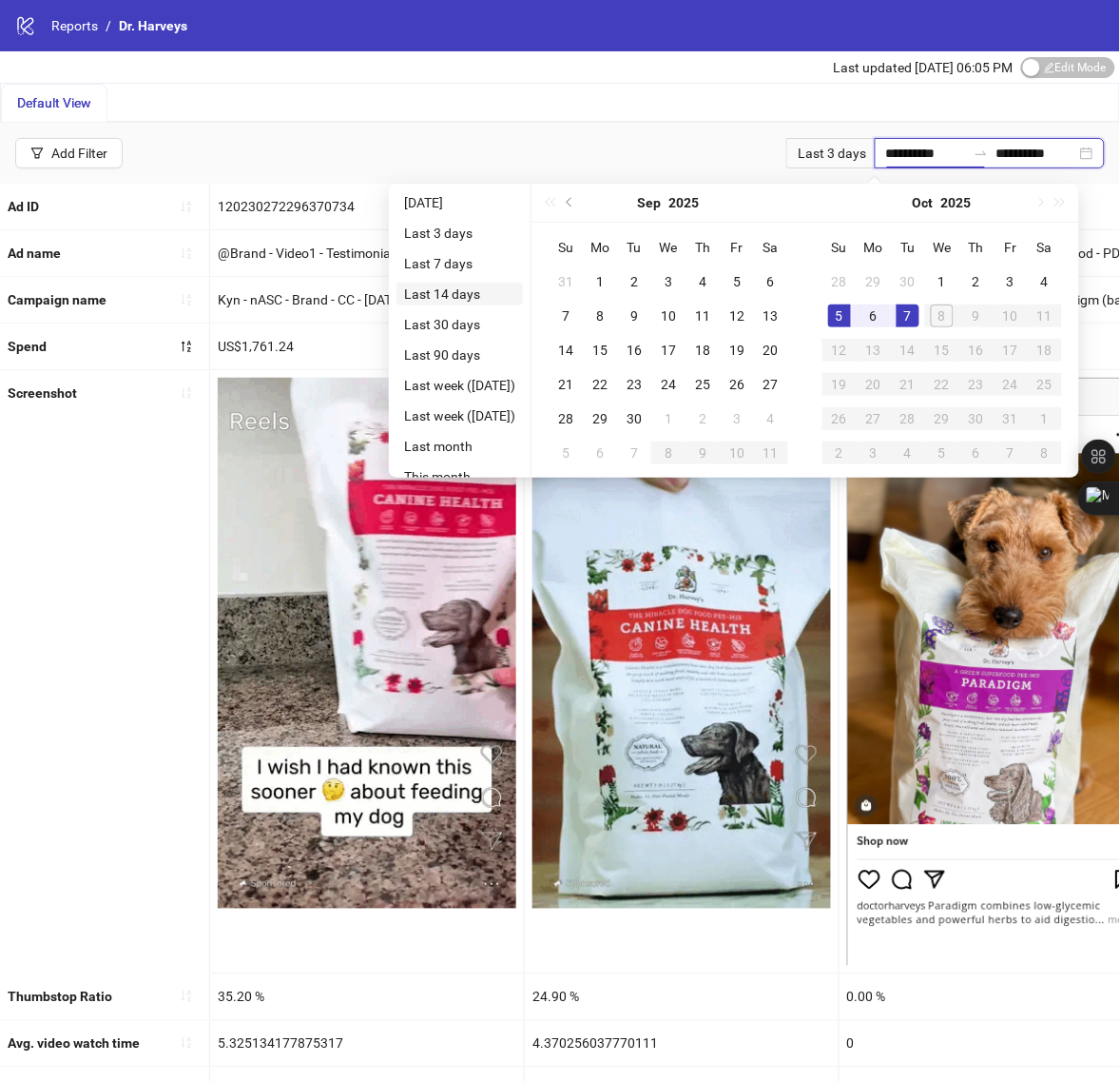
type input "**********"
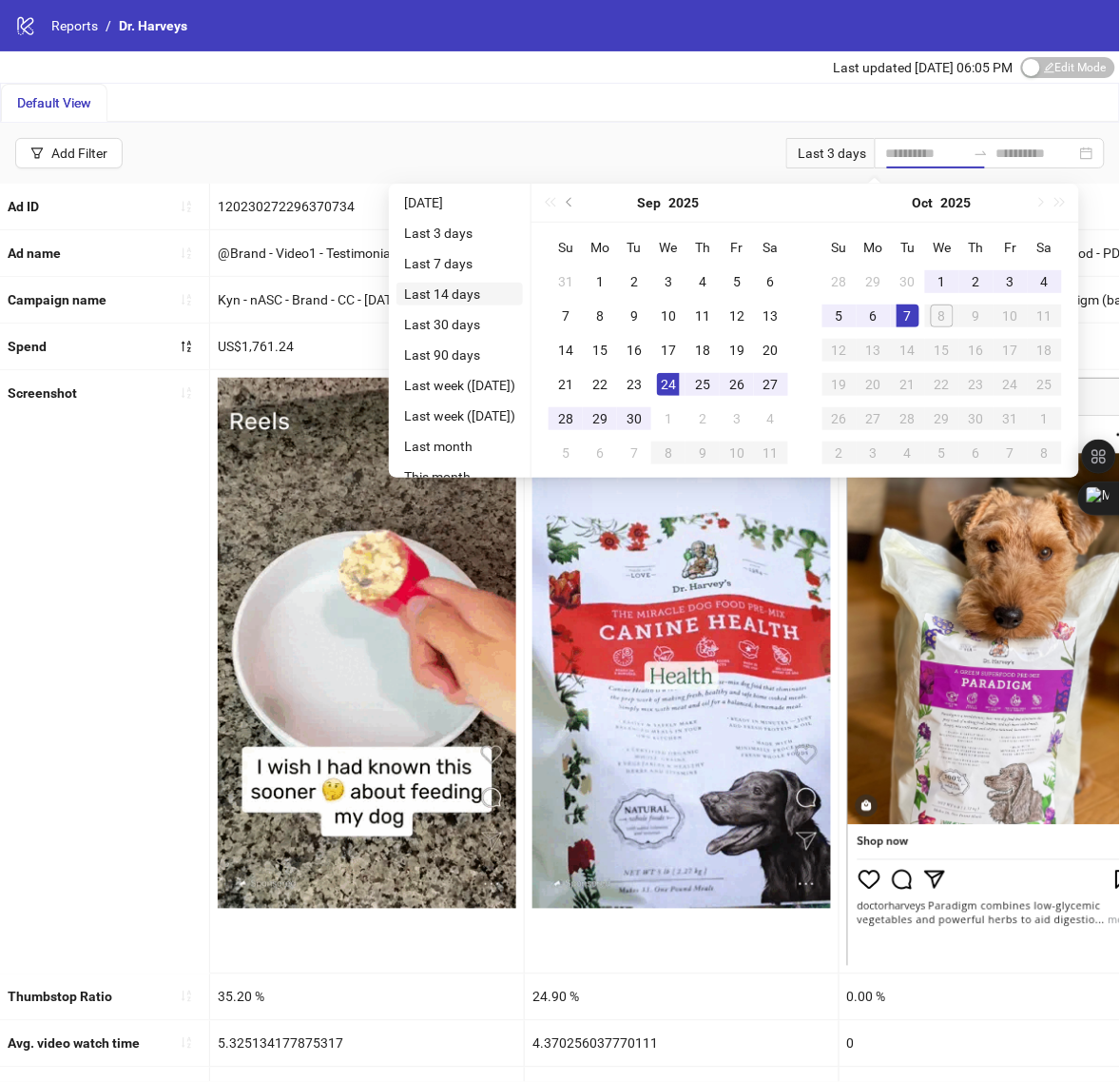
click at [456, 293] on li "Last 14 days" at bounding box center [459, 293] width 127 height 23
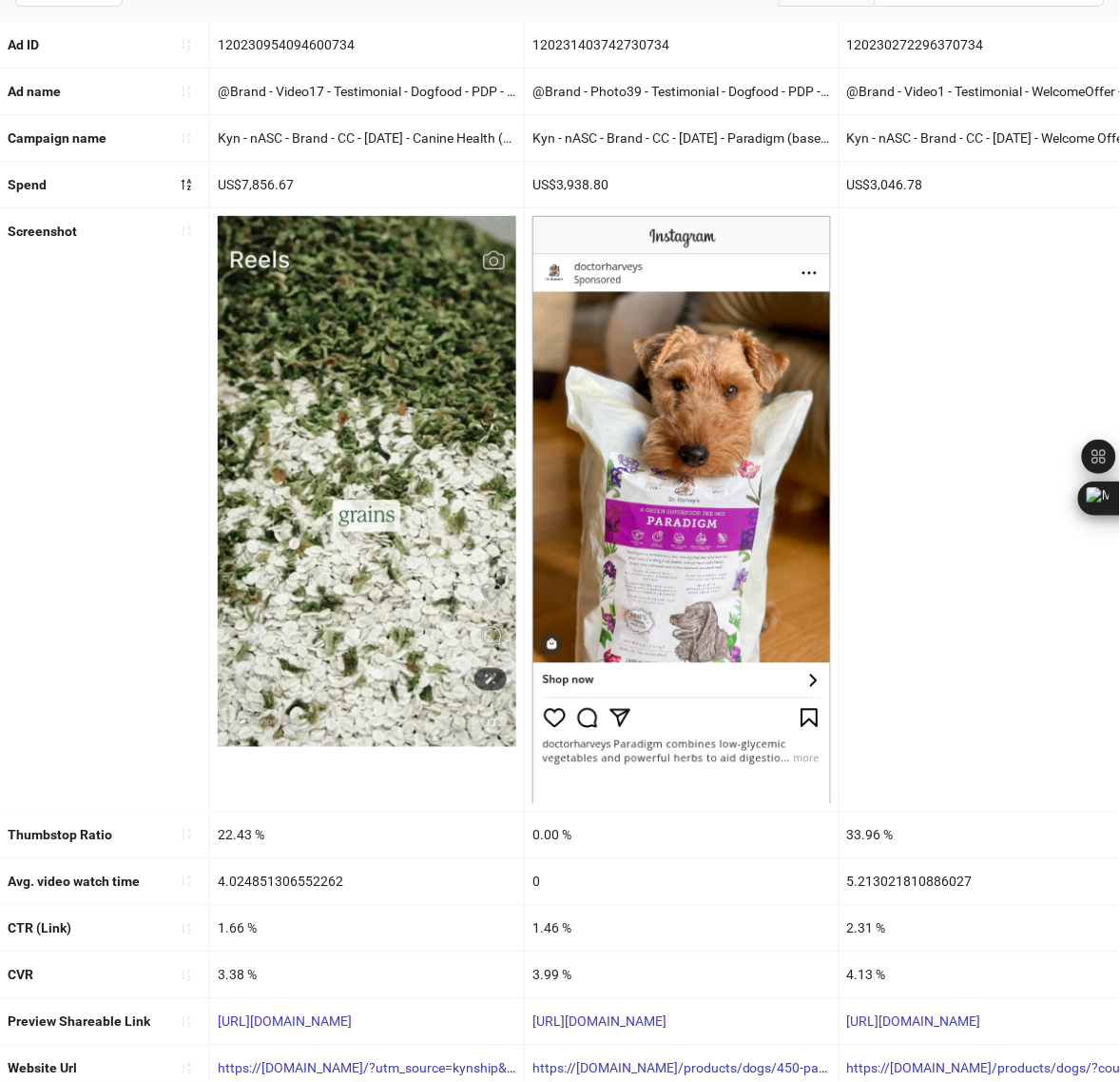
scroll to position [225, 0]
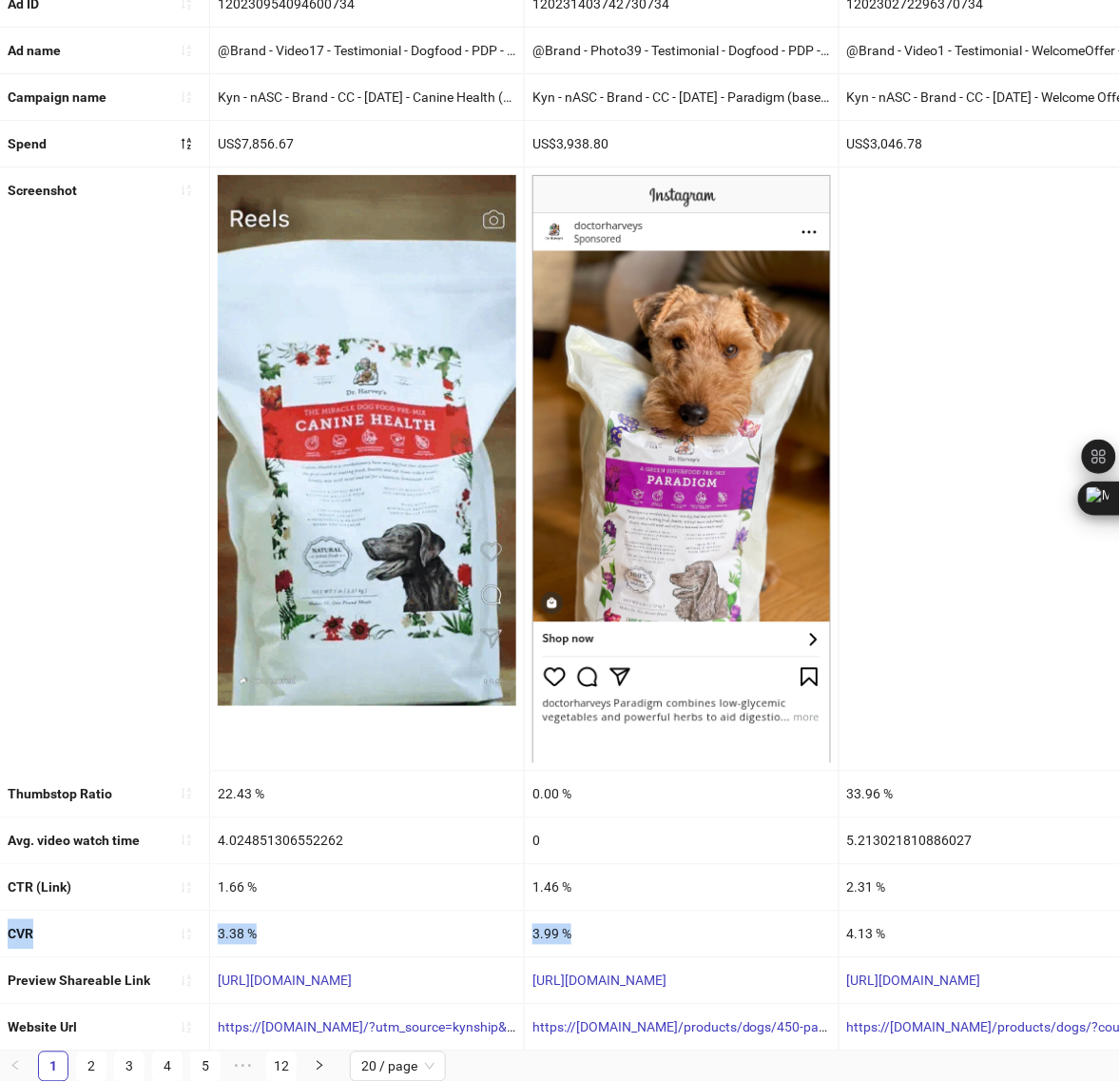
copy div "CVR 3.38 % 3.99 %"
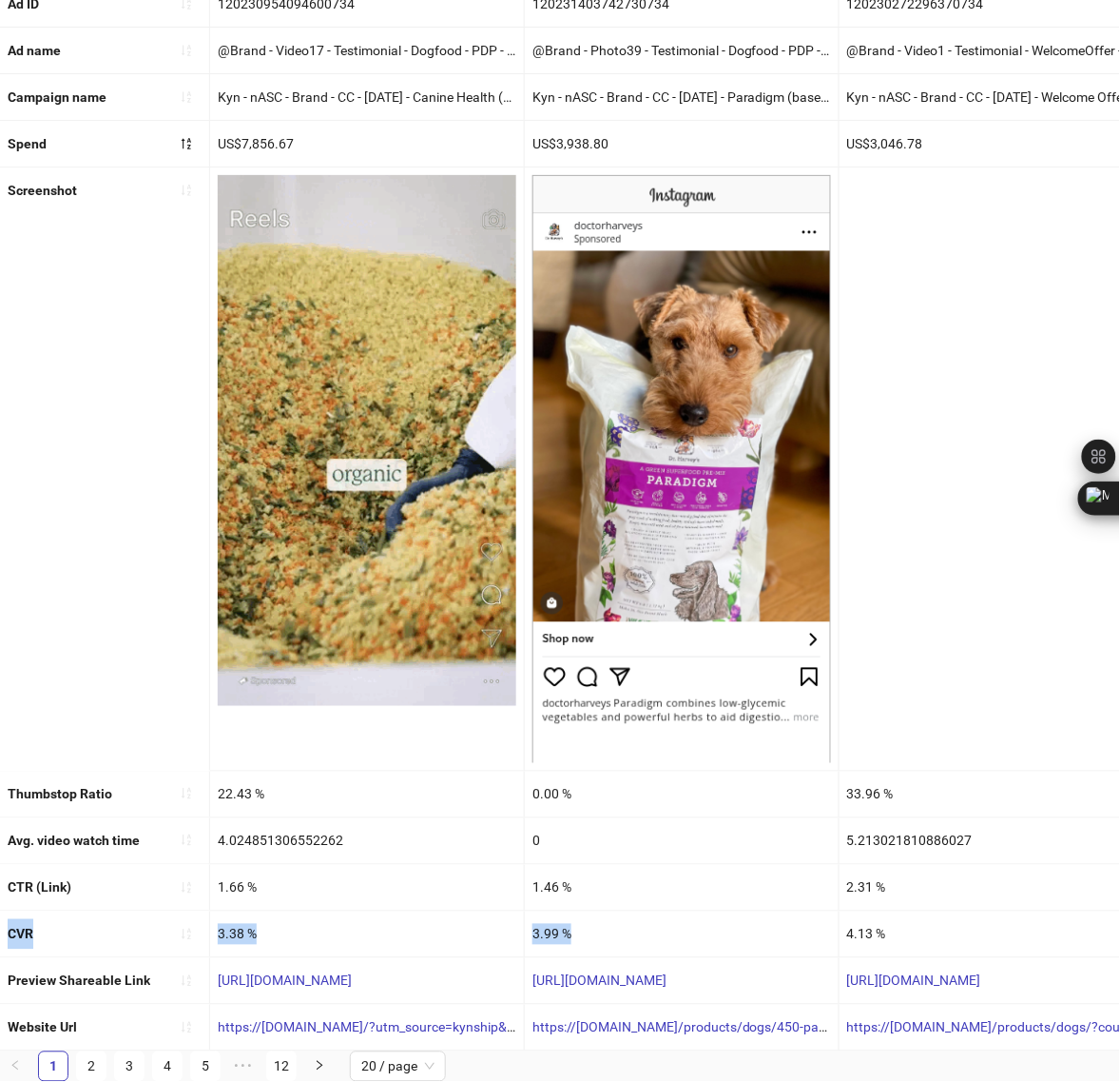
drag, startPoint x: 6, startPoint y: 914, endPoint x: 592, endPoint y: 915, distance: 586.0
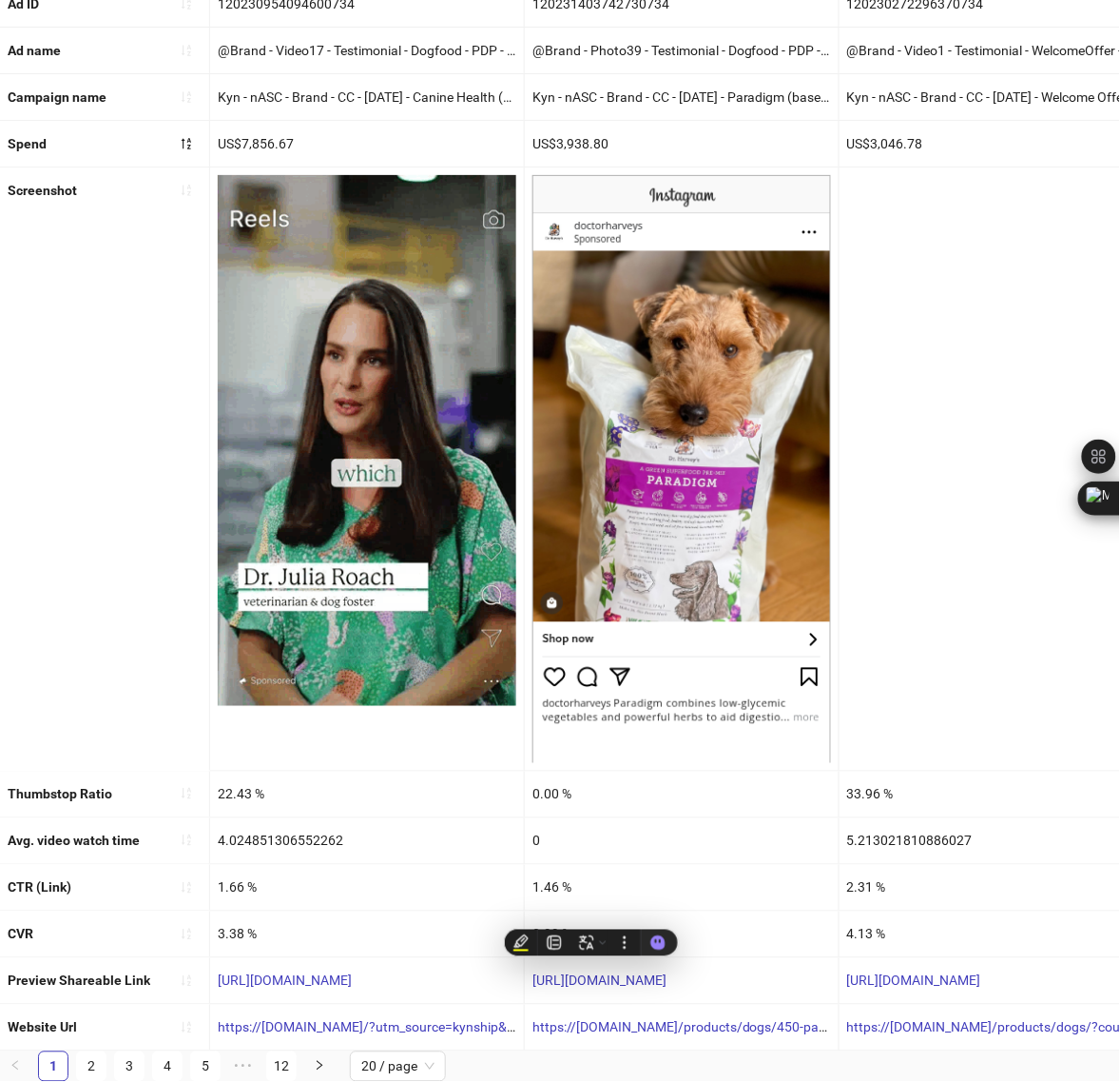
click at [148, 872] on div "CTR (Link)" at bounding box center [104, 887] width 209 height 45
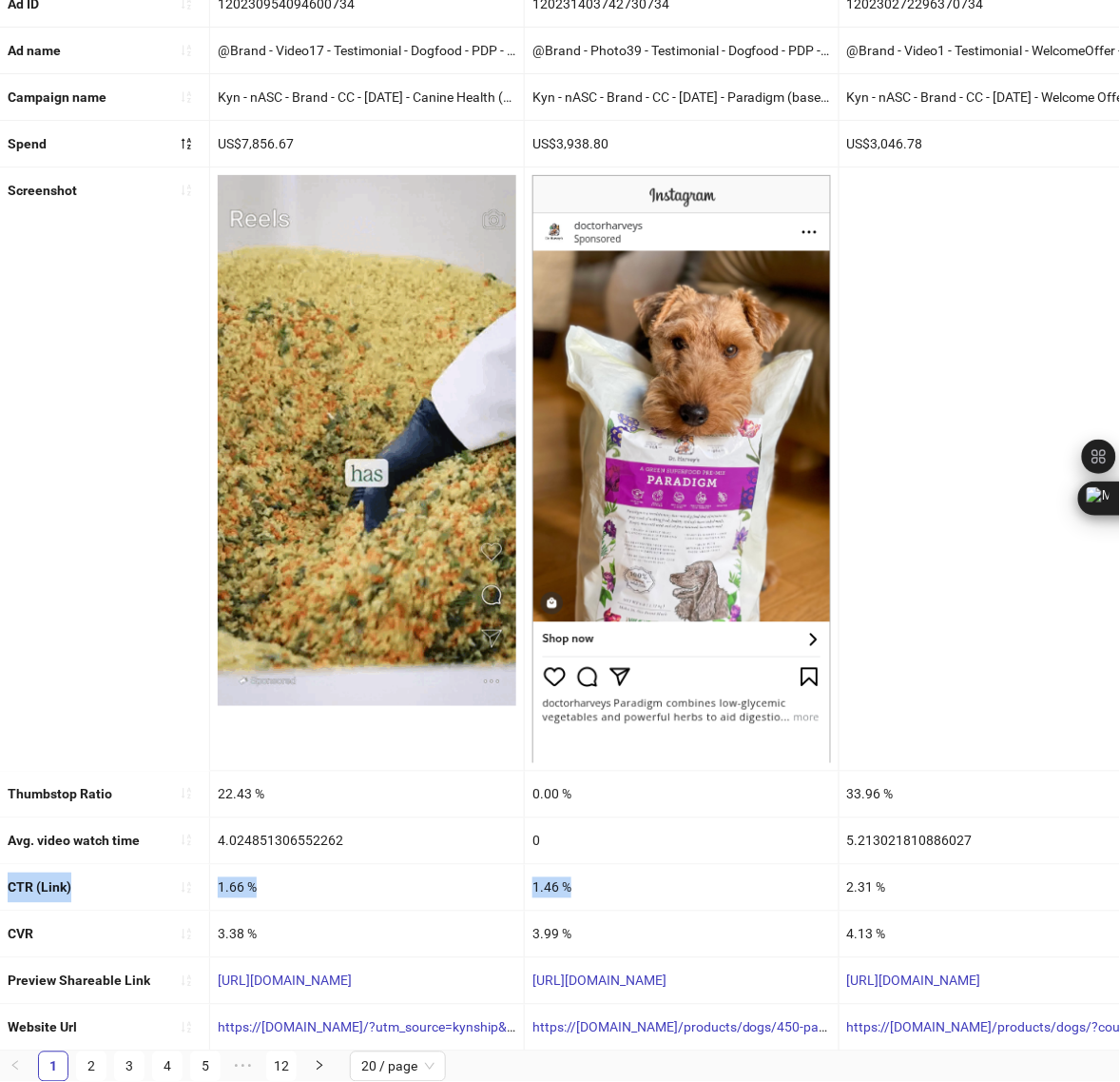
copy div "CTR (Link) 1.66 % 1.46 %"
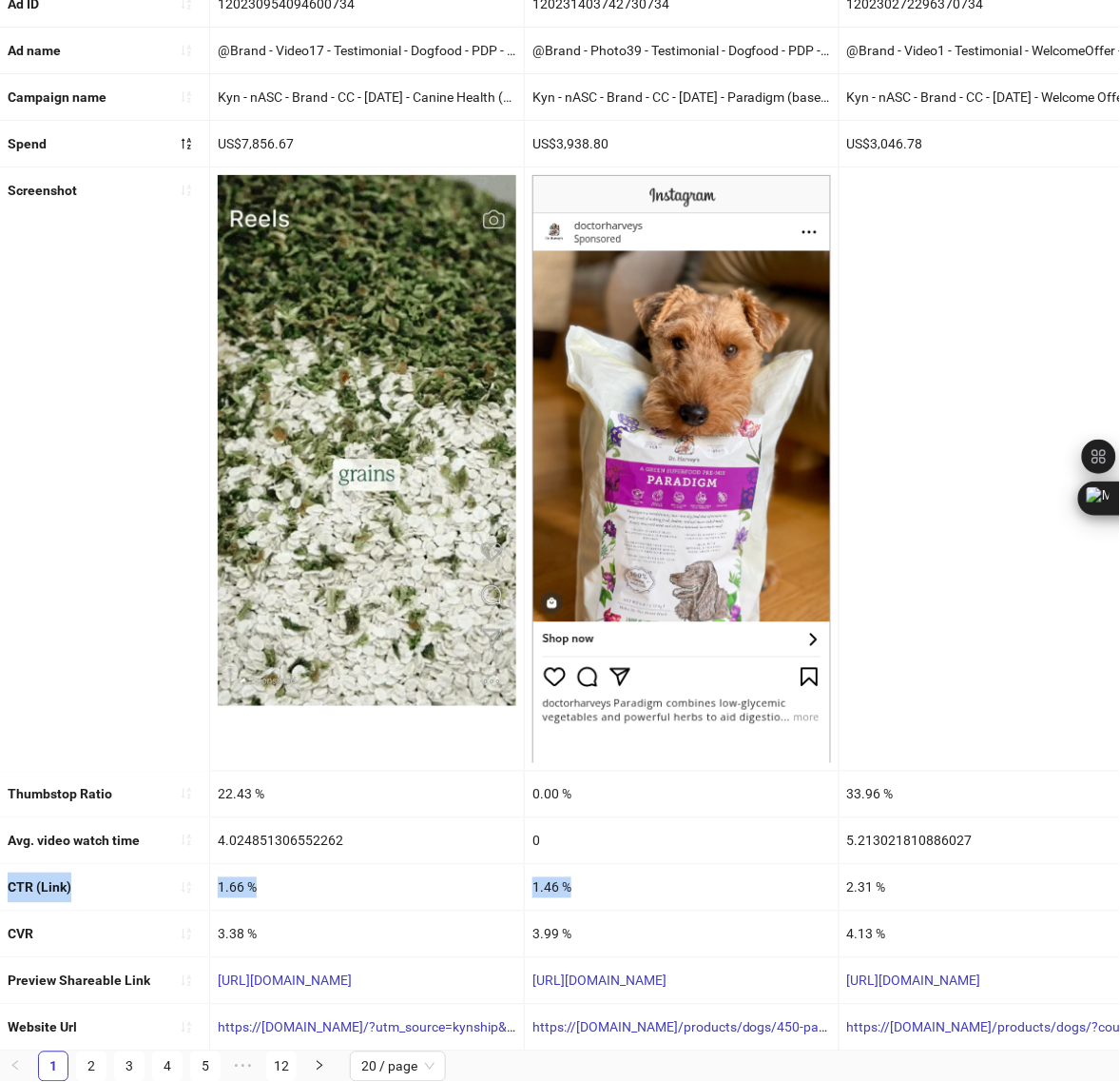
drag, startPoint x: 5, startPoint y: 869, endPoint x: 592, endPoint y: 859, distance: 587.1
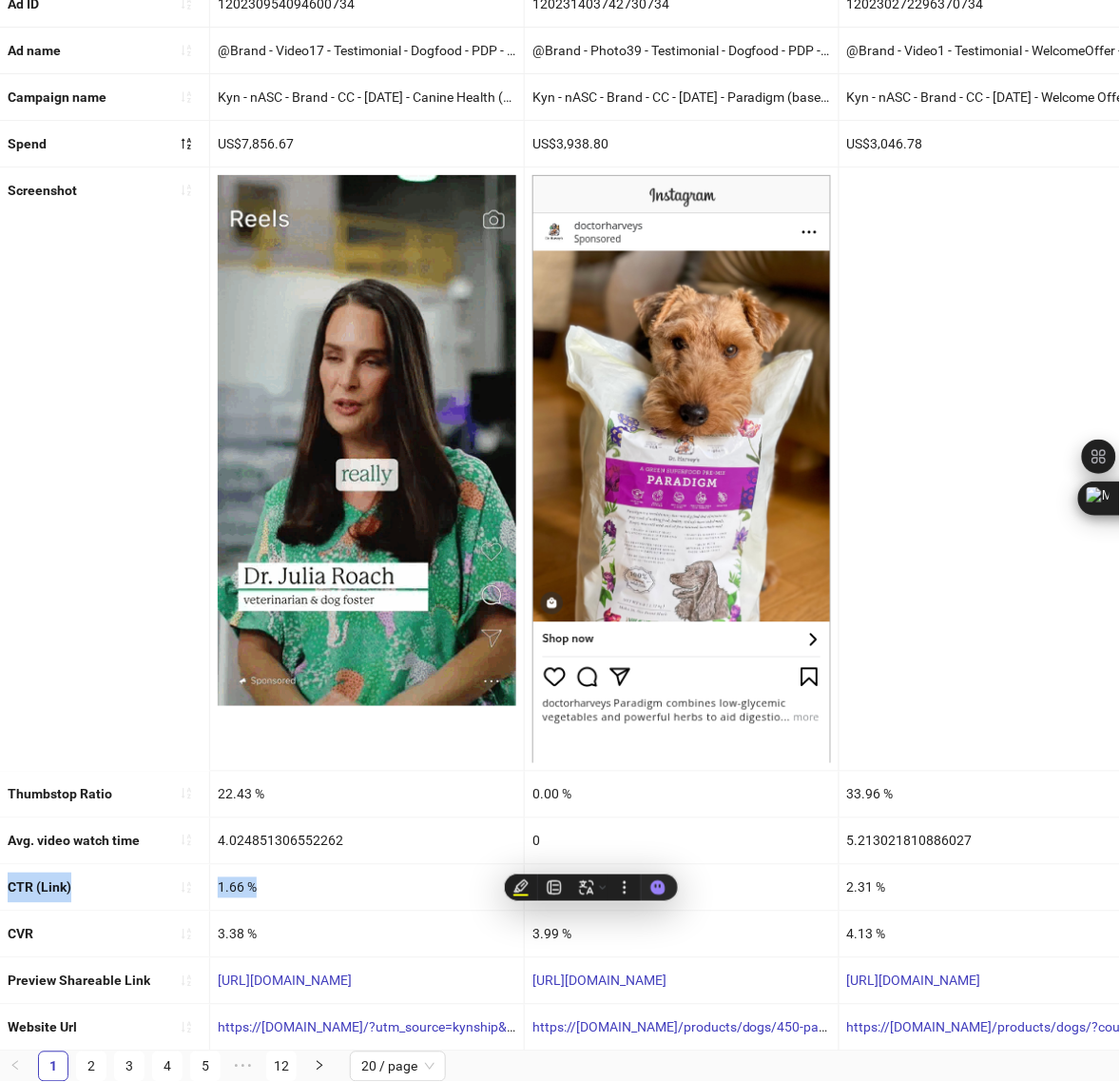
click at [363, 868] on div "1.66 %" at bounding box center [367, 887] width 314 height 45
